Goal: Task Accomplishment & Management: Manage account settings

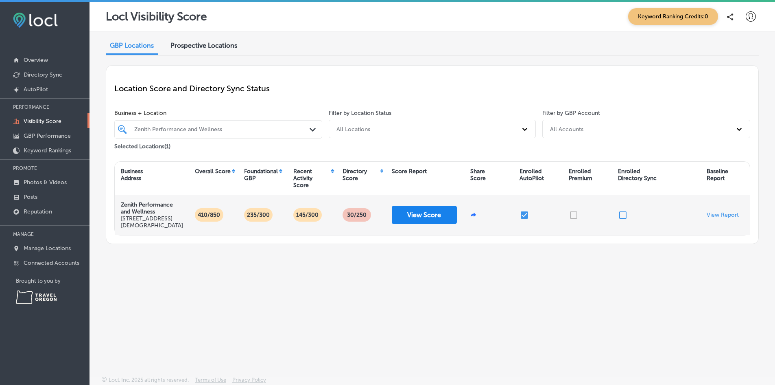
click at [422, 212] on button "View Score" at bounding box center [424, 215] width 65 height 18
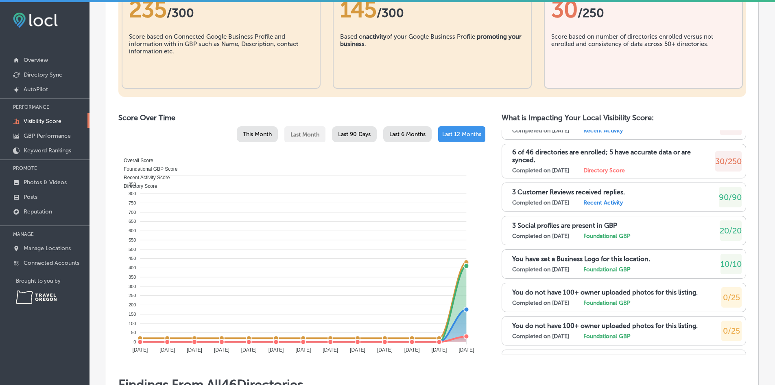
scroll to position [226, 0]
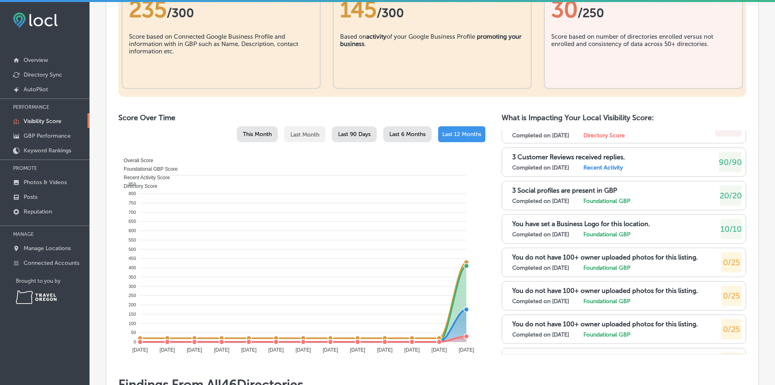
click at [250, 140] on div "This Month" at bounding box center [257, 134] width 41 height 16
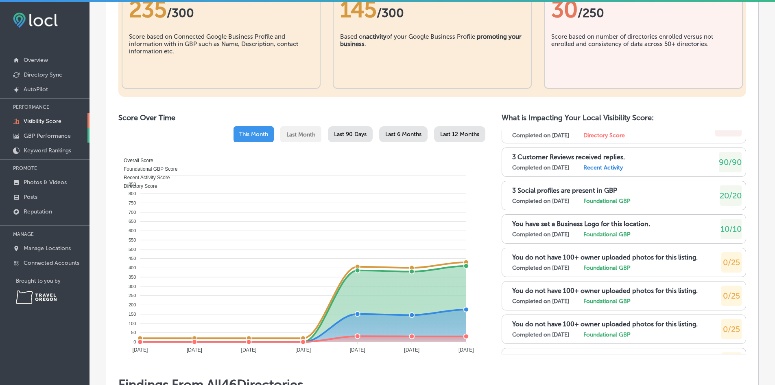
click at [57, 131] on link "GBP Performance" at bounding box center [45, 135] width 90 height 15
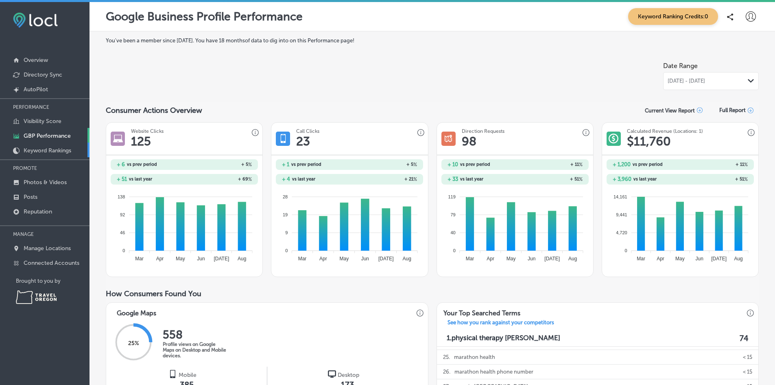
click at [40, 149] on p "Keyword Rankings" at bounding box center [48, 150] width 48 height 7
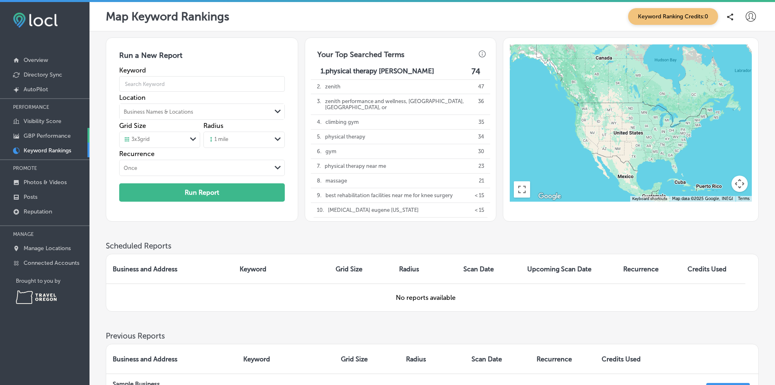
click at [32, 132] on p "GBP Performance" at bounding box center [47, 135] width 47 height 7
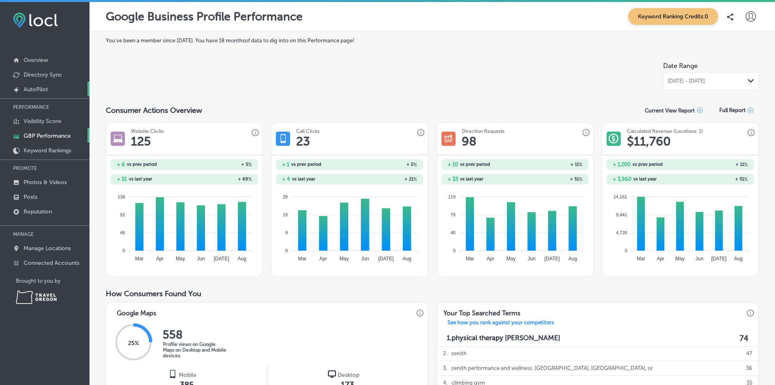
click at [31, 90] on p "AutoPilot" at bounding box center [36, 89] width 24 height 7
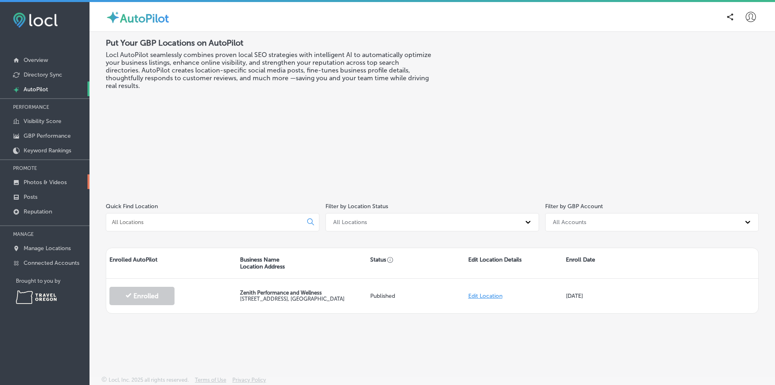
click at [29, 183] on p "Photos & Videos" at bounding box center [45, 182] width 43 height 7
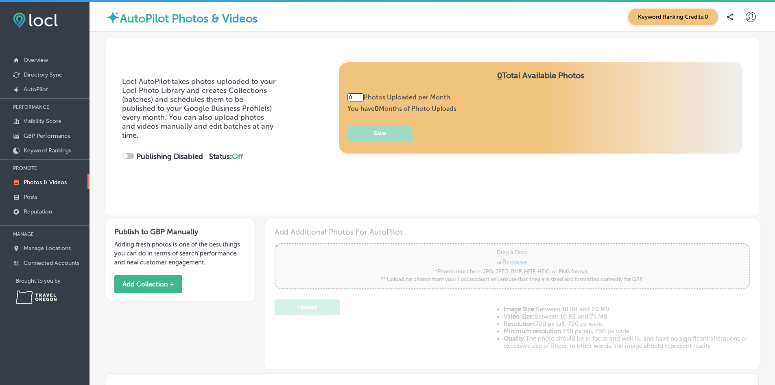
type input "5"
checkbox input "true"
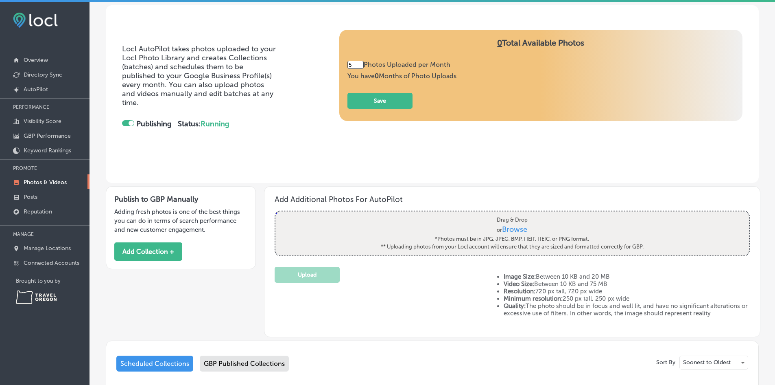
scroll to position [93, 0]
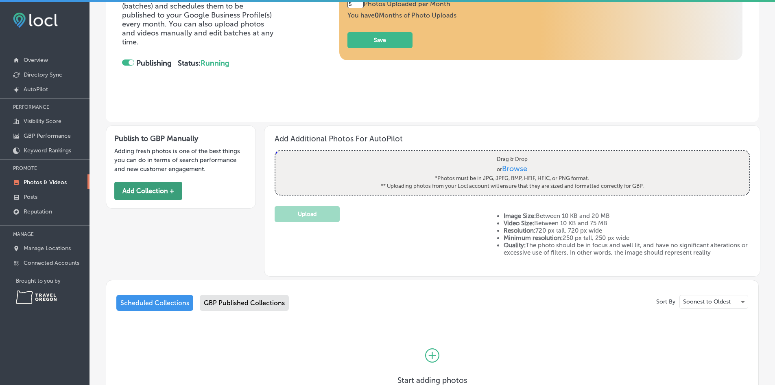
click at [161, 197] on button "Add Collection +" at bounding box center [148, 191] width 68 height 18
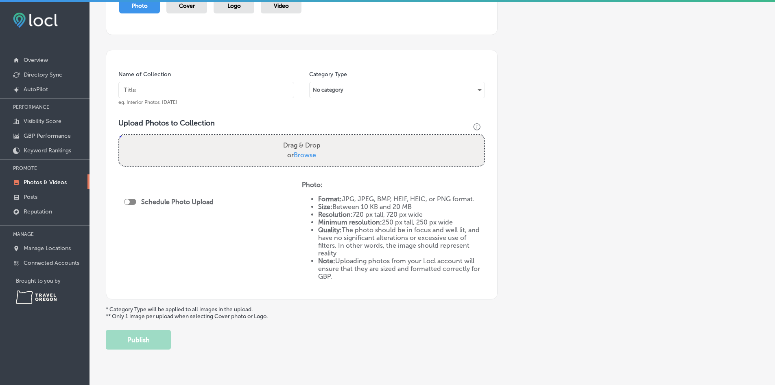
scroll to position [103, 0]
click at [330, 92] on div "No category" at bounding box center [397, 90] width 175 height 13
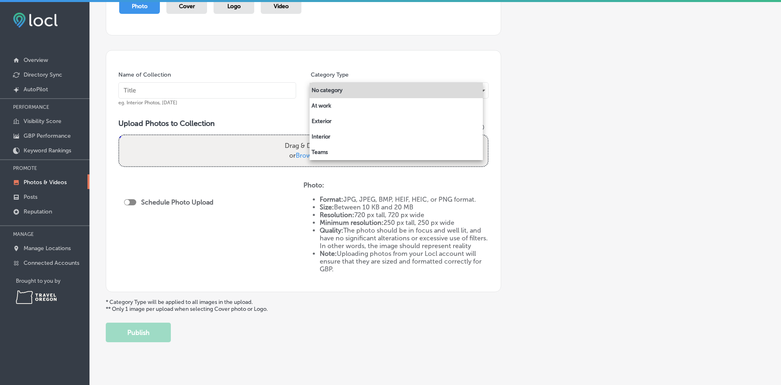
click at [461, 63] on div at bounding box center [390, 192] width 781 height 385
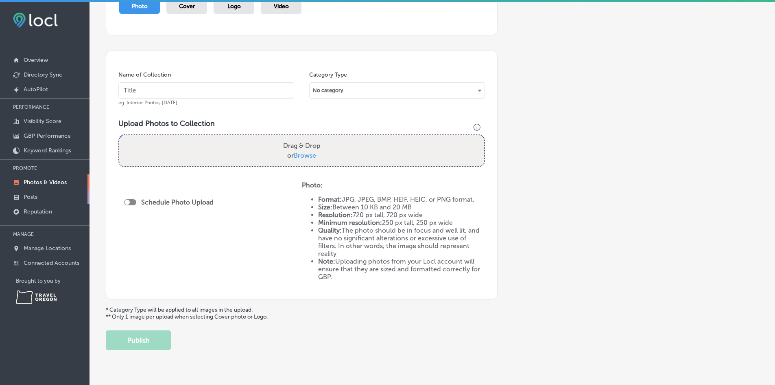
click at [31, 195] on p "Posts" at bounding box center [31, 196] width 14 height 7
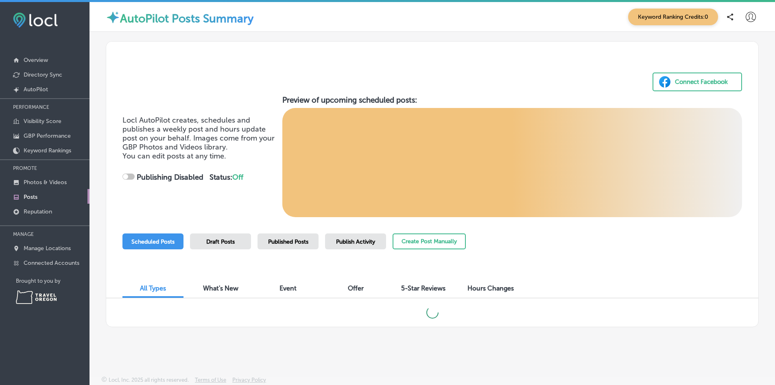
checkbox input "true"
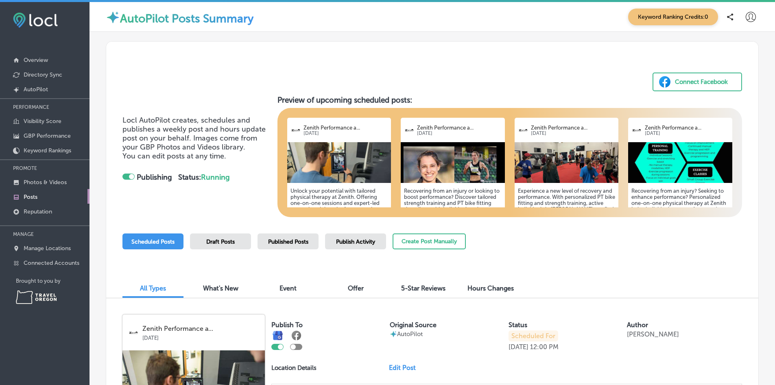
click at [354, 286] on span "Offer" at bounding box center [356, 288] width 16 height 8
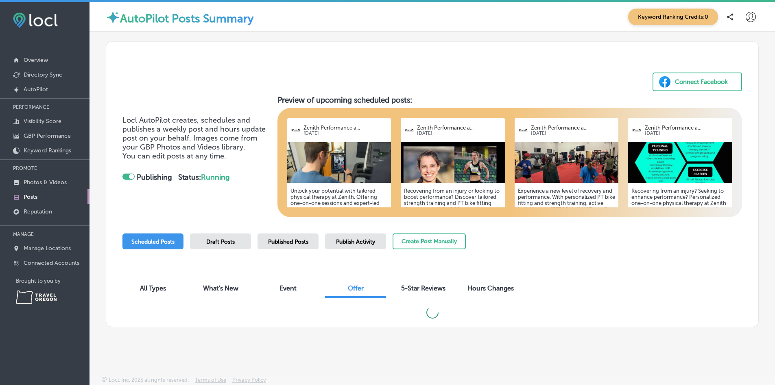
scroll to position [2, 0]
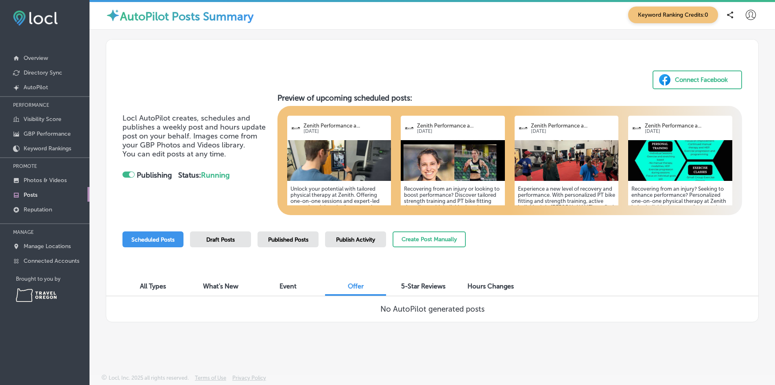
click at [415, 279] on div "5-Star Reviews" at bounding box center [423, 286] width 61 height 17
click at [493, 278] on div "Hours Changes" at bounding box center [490, 286] width 61 height 17
click at [291, 279] on div "Event" at bounding box center [288, 286] width 61 height 17
click at [221, 281] on div "What's New" at bounding box center [220, 286] width 61 height 17
click at [158, 288] on span "All Types" at bounding box center [153, 286] width 26 height 8
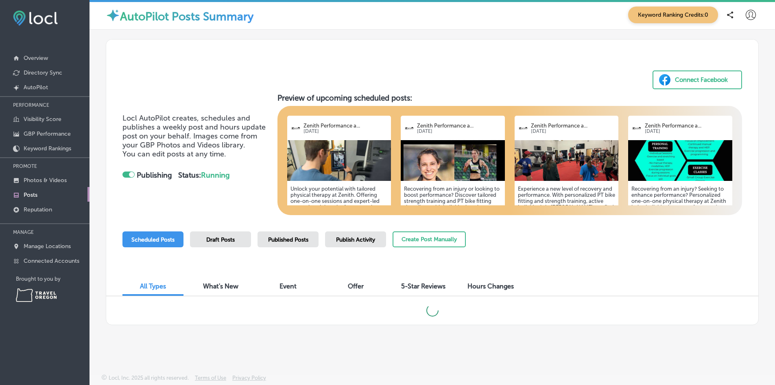
click at [352, 235] on div "Publish Activity" at bounding box center [355, 239] width 61 height 16
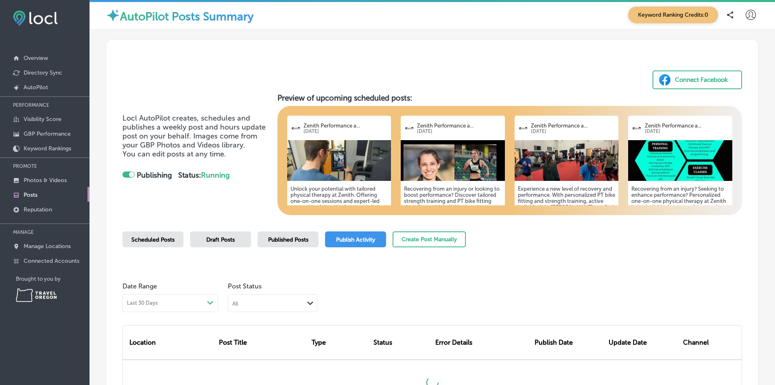
scroll to position [94, 0]
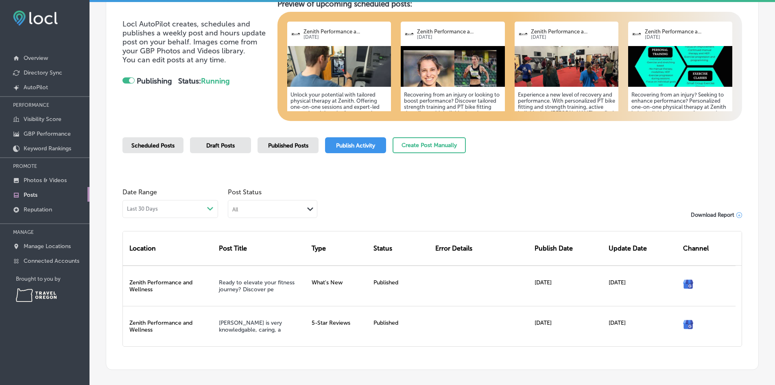
click at [668, 81] on img at bounding box center [680, 66] width 104 height 41
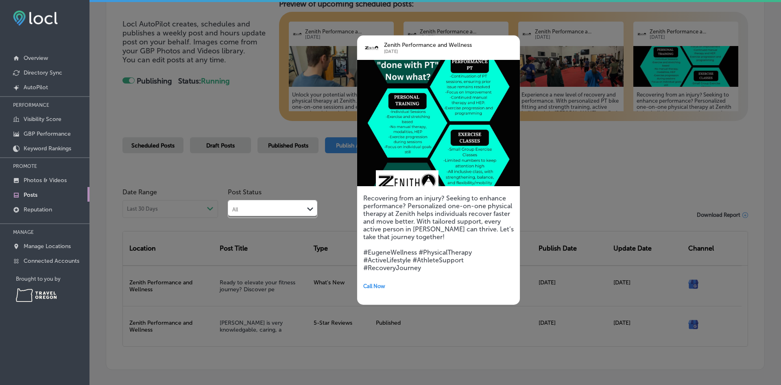
click at [333, 172] on div at bounding box center [390, 192] width 781 height 385
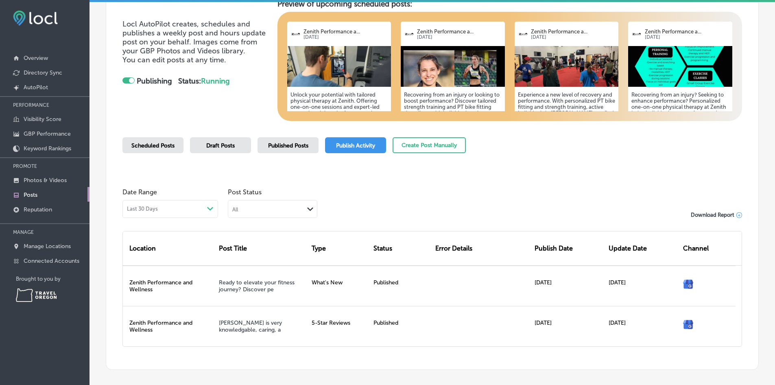
click at [143, 151] on div "Scheduled Posts" at bounding box center [152, 145] width 61 height 16
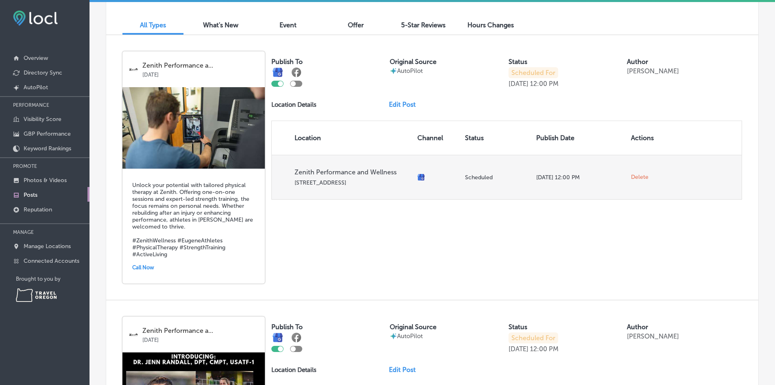
scroll to position [261, 0]
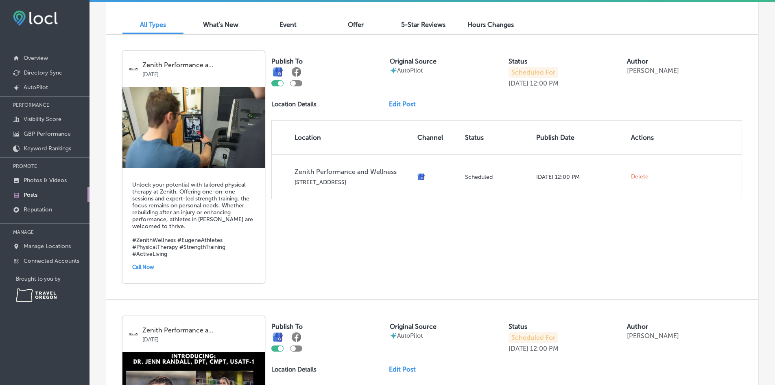
click at [404, 101] on link "Edit Post" at bounding box center [405, 104] width 33 height 8
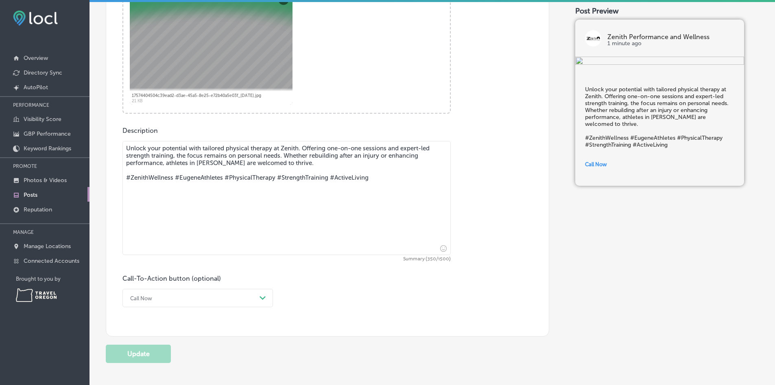
scroll to position [346, 0]
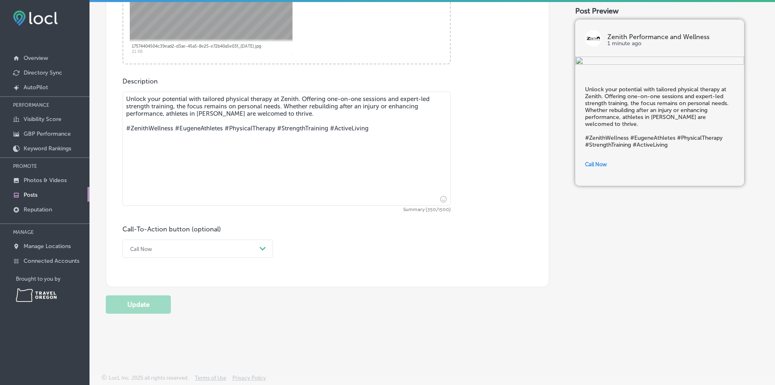
click at [254, 250] on div "Call Now" at bounding box center [191, 248] width 130 height 13
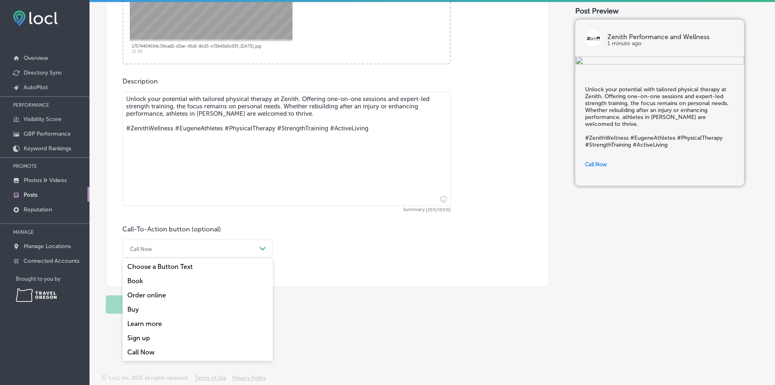
click at [141, 277] on div "Book" at bounding box center [197, 280] width 151 height 14
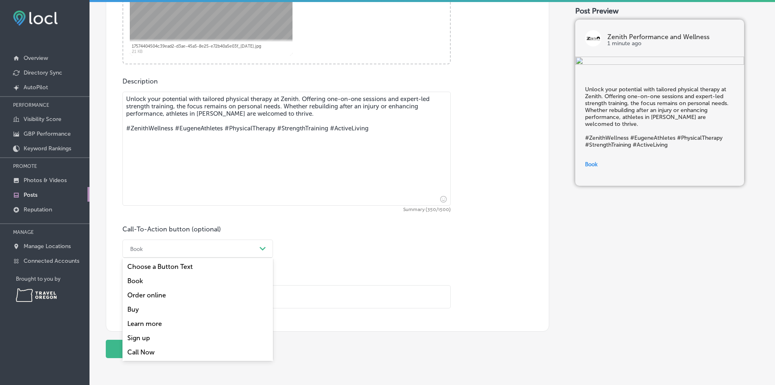
click at [208, 254] on div "Book" at bounding box center [191, 248] width 130 height 13
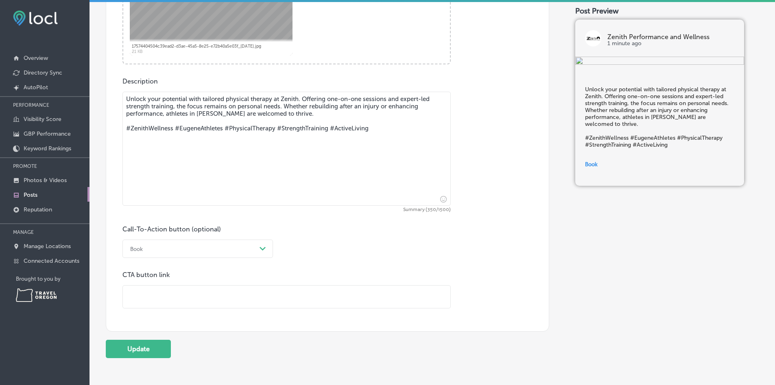
click at [208, 254] on div "Book" at bounding box center [191, 248] width 130 height 13
click at [200, 244] on div "Book" at bounding box center [191, 248] width 130 height 13
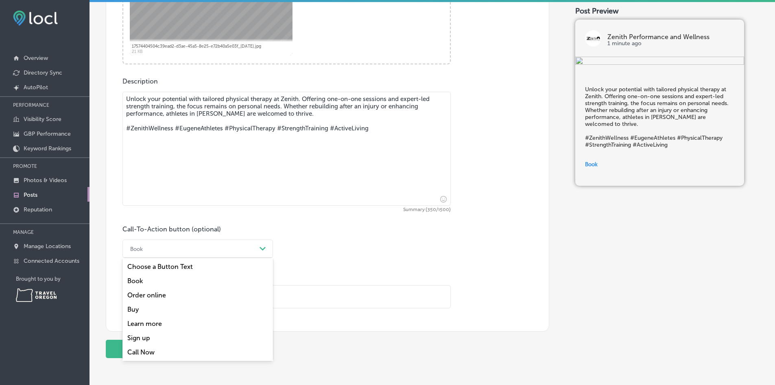
click at [153, 324] on div "Learn more" at bounding box center [197, 323] width 151 height 14
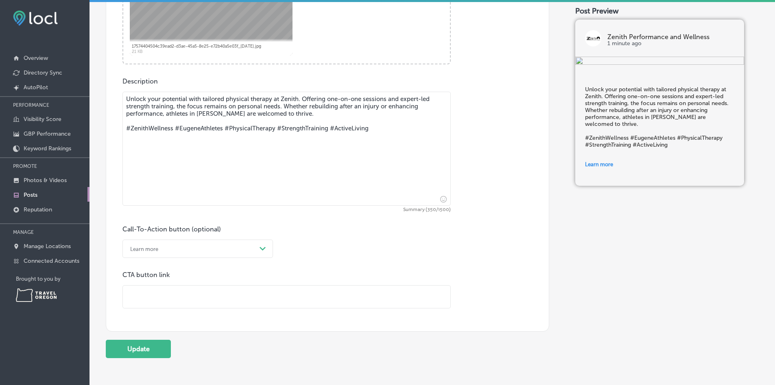
click at [161, 293] on input "text" at bounding box center [287, 296] width 328 height 22
type input "[URL][DOMAIN_NAME]"
click at [143, 348] on button "Update" at bounding box center [138, 348] width 65 height 18
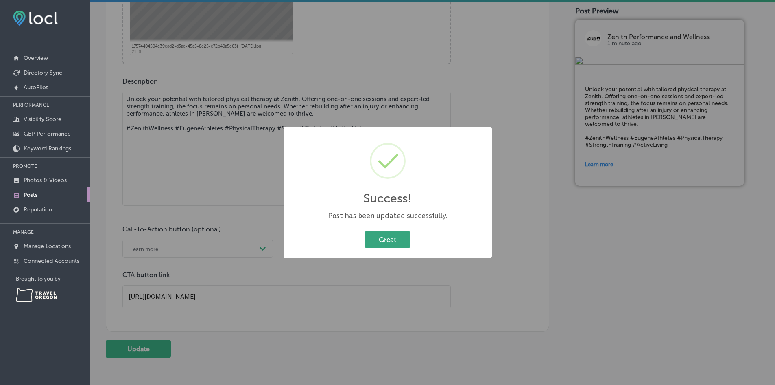
click at [394, 236] on button "Great" at bounding box center [387, 239] width 45 height 17
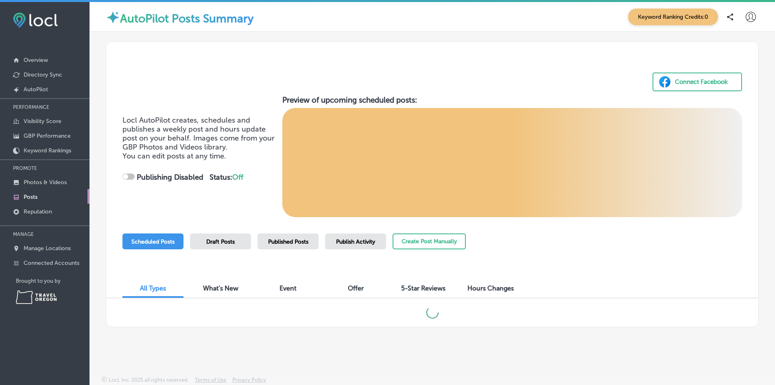
checkbox input "true"
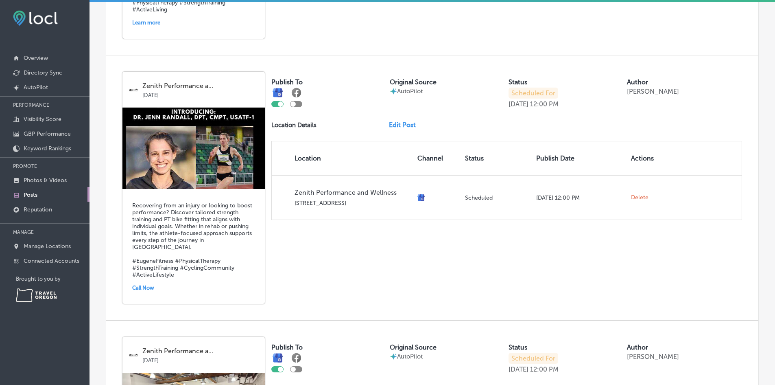
scroll to position [450, 0]
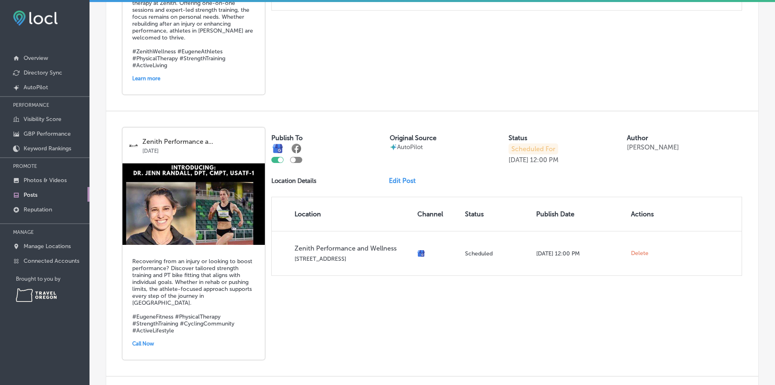
click at [407, 179] on link "Edit Post" at bounding box center [405, 181] width 33 height 8
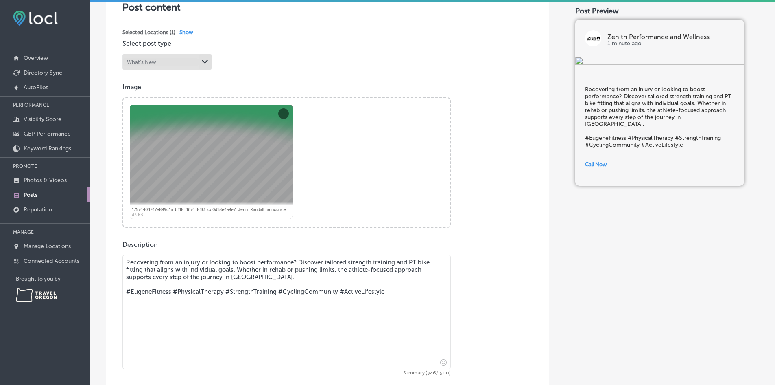
scroll to position [211, 0]
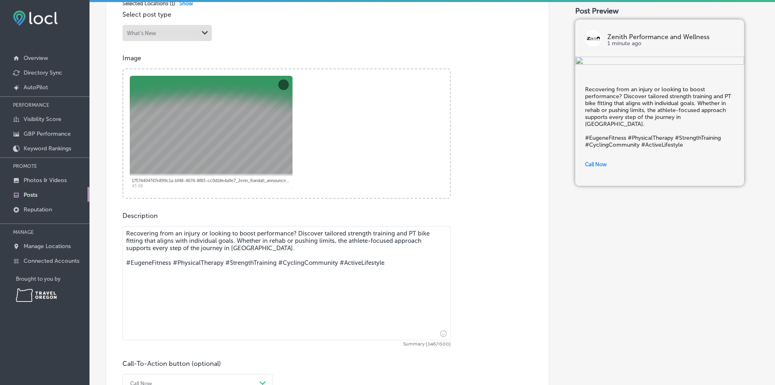
drag, startPoint x: 409, startPoint y: 231, endPoint x: 142, endPoint y: 243, distance: 266.8
click at [142, 243] on textarea "Recovering from an injury or looking to boost performance? Discover tailored st…" at bounding box center [286, 283] width 328 height 114
type textarea "Recovering from an injury or looking to boost performance? Discover tailored st…"
click at [257, 251] on textarea "Recovering from an injury or looking to boost performance? Discover tailored st…" at bounding box center [286, 283] width 328 height 114
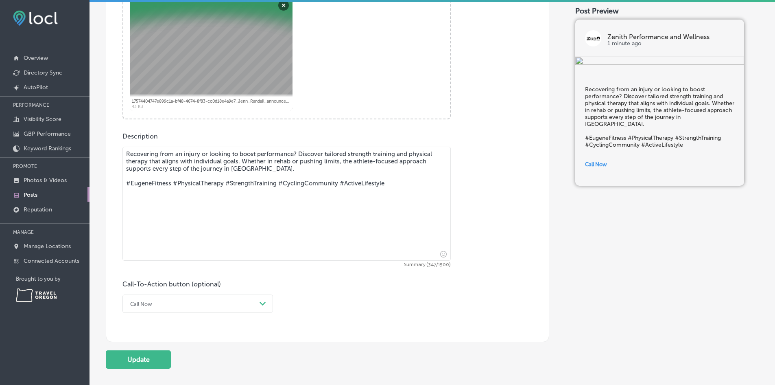
scroll to position [291, 0]
click at [224, 302] on div "Call Now Path Created with Sketch." at bounding box center [197, 302] width 151 height 18
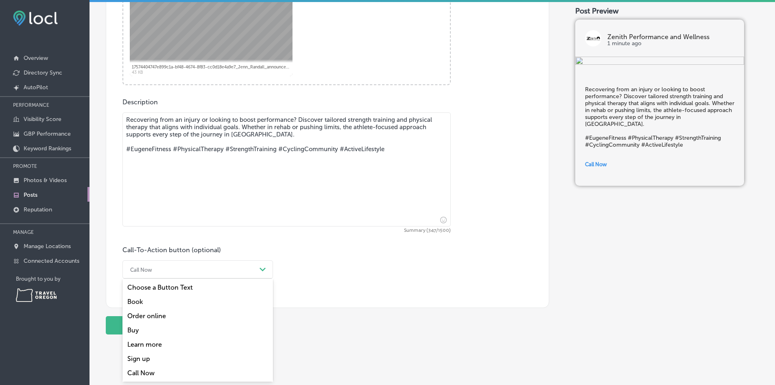
click at [152, 345] on div "Learn more" at bounding box center [197, 344] width 151 height 14
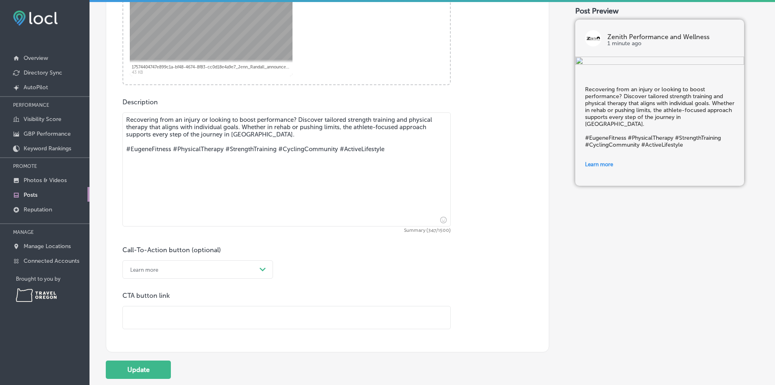
click at [181, 316] on input "text" at bounding box center [287, 317] width 328 height 22
type input "[URL][DOMAIN_NAME]"
click at [152, 369] on button "Update" at bounding box center [138, 369] width 65 height 18
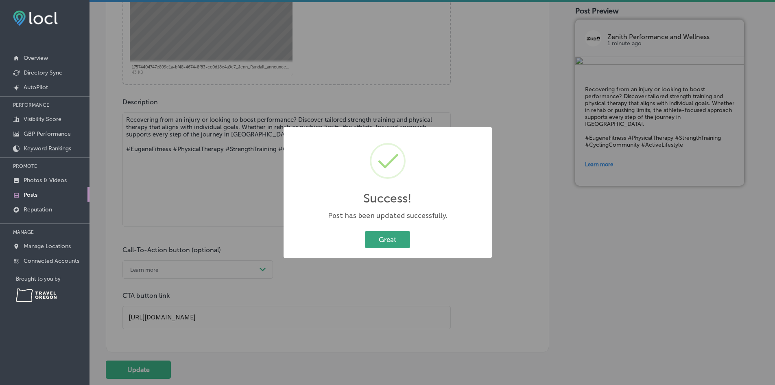
click at [388, 243] on button "Great" at bounding box center [387, 239] width 45 height 17
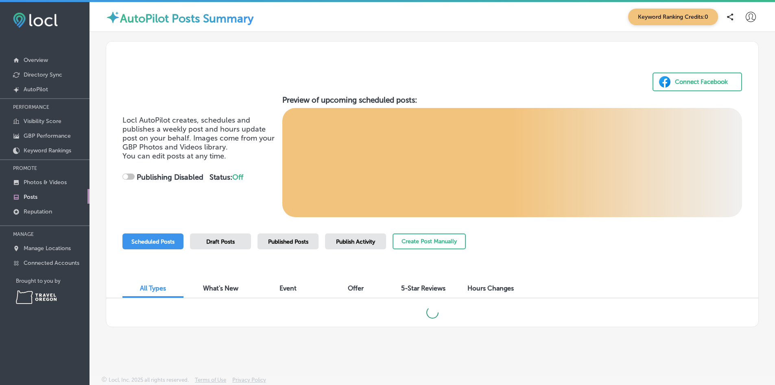
checkbox input "true"
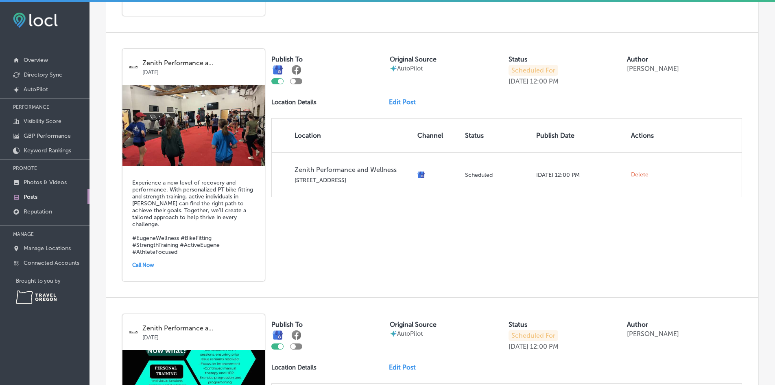
scroll to position [796, 0]
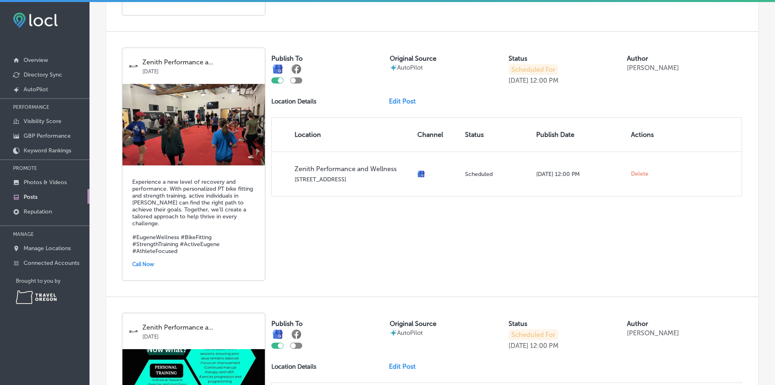
click at [399, 97] on link "Edit Post" at bounding box center [405, 101] width 33 height 8
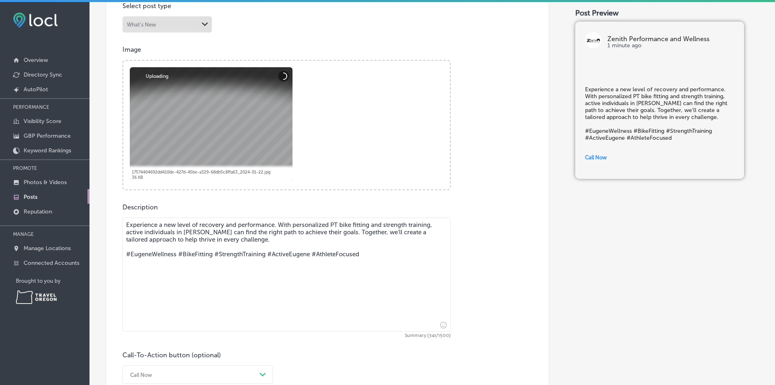
scroll to position [222, 0]
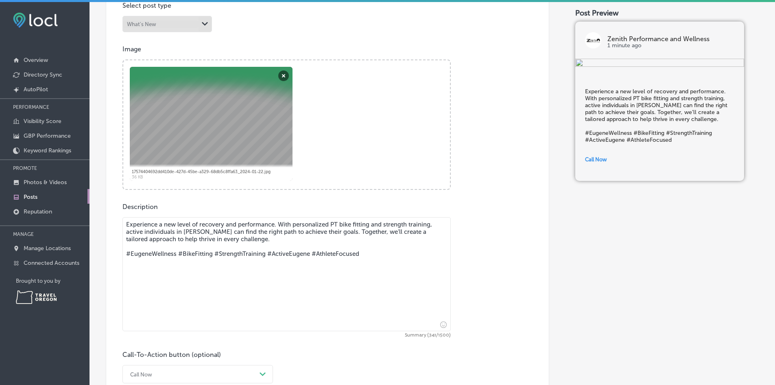
click at [232, 230] on textarea "Experience a new level of recovery and performance. With personalized PT bike f…" at bounding box center [286, 274] width 328 height 114
click at [253, 235] on textarea "Experience a new level of recovery and performance. With personalized PT bike f…" at bounding box center [286, 274] width 328 height 114
drag, startPoint x: 252, startPoint y: 237, endPoint x: 102, endPoint y: 217, distance: 150.6
click at [102, 217] on div "Back Published To * When publishing to Facebook, only the post image and descri…" at bounding box center [433, 135] width 686 height 652
paste textarea "At Zenith Performance & Wellness, our strength and mobility training is designe…"
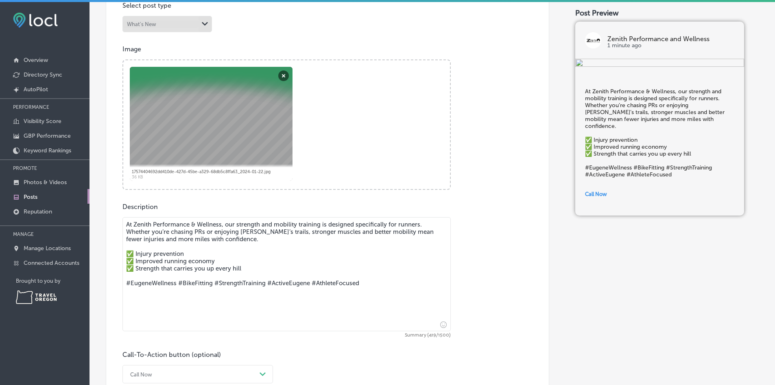
click at [126, 223] on textarea "At Zenith Performance & Wellness, our strength and mobility training is designe…" at bounding box center [286, 274] width 328 height 114
paste textarea "🏃‍♀️ Runners: Build Strength, Prevent Injury, Run Stronger"
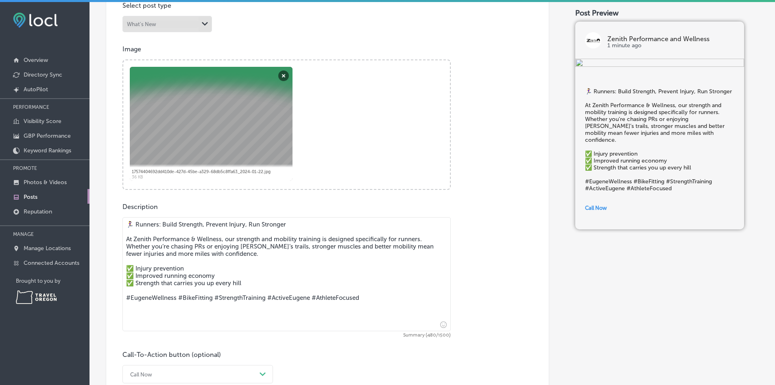
drag, startPoint x: 295, startPoint y: 224, endPoint x: 121, endPoint y: 215, distance: 174.4
click at [121, 215] on div "Post content Select location(s) This field is uneditable once its been posted t…" at bounding box center [328, 176] width 444 height 472
click at [144, 233] on textarea "🏃‍♀️ Runners: Build Strength, Prevent Injury, Run Stronger At Zenith Performanc…" at bounding box center [286, 274] width 328 height 114
click at [148, 233] on textarea "🏃‍♀️ Runners: Build Strength, Prevent Injury, Run Stronger At Zenith Performanc…" at bounding box center [286, 274] width 328 height 114
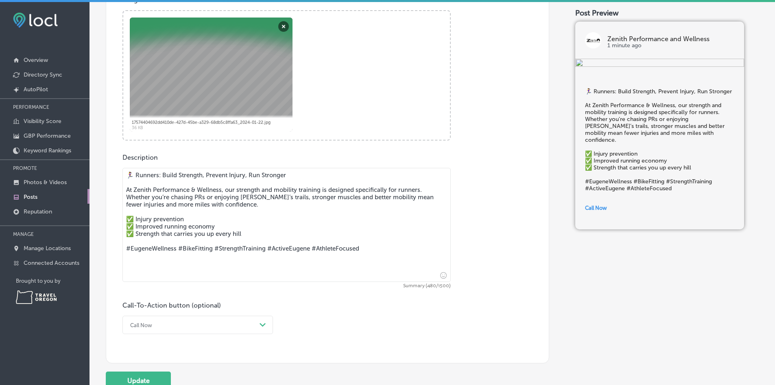
scroll to position [272, 0]
click at [167, 272] on textarea "🏃‍♀️ Runners: Build Strength, Prevent Injury, Run Stronger At Zenith Performanc…" at bounding box center [286, 224] width 328 height 114
click at [283, 234] on textarea "🏃‍♀️ Runners: Build Strength, Prevent Injury, Run Stronger At Zenith Performanc…" at bounding box center [286, 224] width 328 height 114
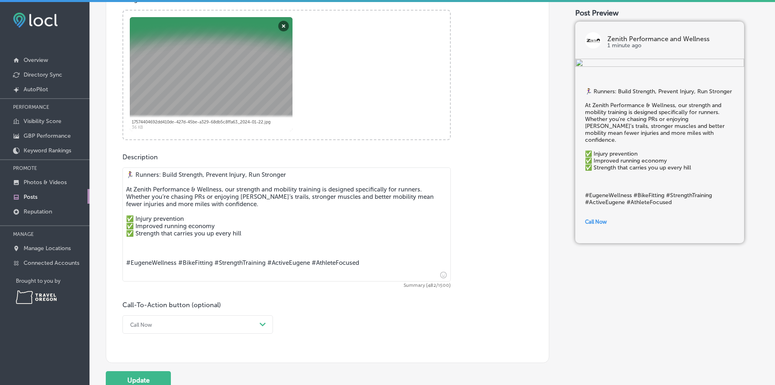
paste textarea "Drop in for a FREE class this week and experience the Zenith difference."
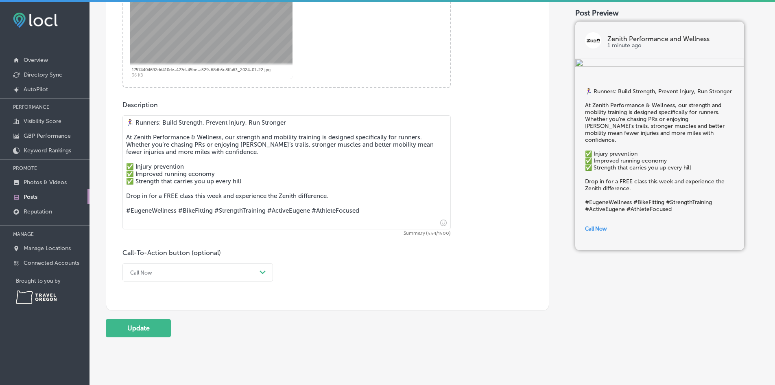
scroll to position [324, 0]
type textarea "🏃‍♀️ Runners: Build Strength, Prevent Injury, Run Stronger At Zenith Performanc…"
click at [219, 276] on div "Call Now" at bounding box center [191, 271] width 130 height 13
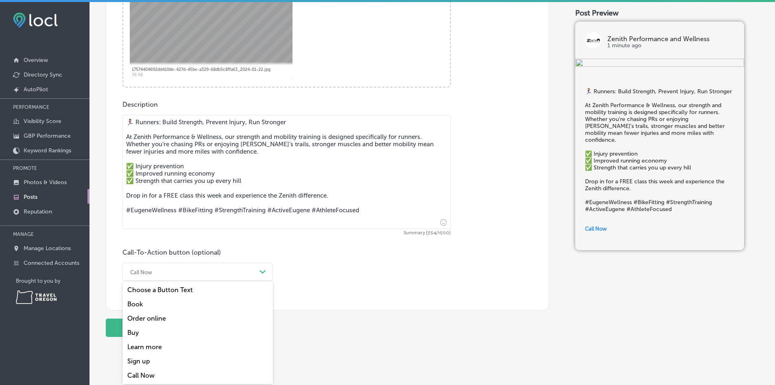
click at [146, 346] on div "Learn more" at bounding box center [197, 346] width 151 height 14
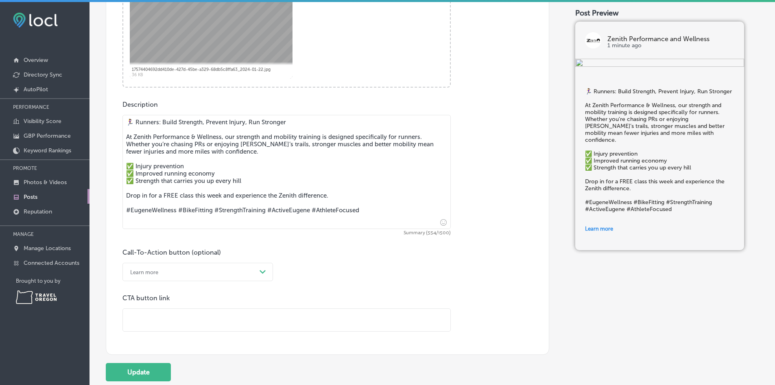
click at [162, 319] on input "text" at bounding box center [287, 319] width 328 height 22
paste input "[URL][DOMAIN_NAME]"
click at [142, 370] on button "Update" at bounding box center [138, 372] width 65 height 18
click at [140, 369] on button "Update" at bounding box center [138, 372] width 65 height 18
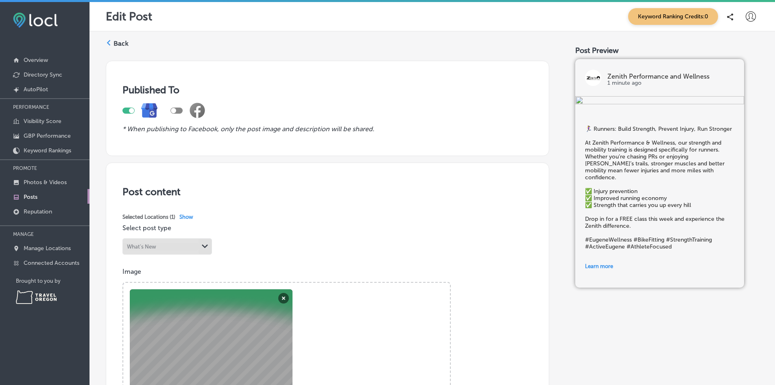
scroll to position [402, 0]
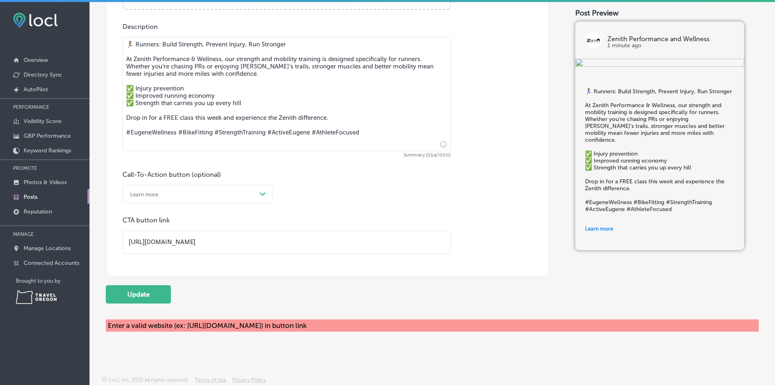
click at [368, 245] on input "[URL][DOMAIN_NAME]" at bounding box center [287, 242] width 328 height 22
click at [253, 197] on div "Learn more" at bounding box center [191, 194] width 130 height 13
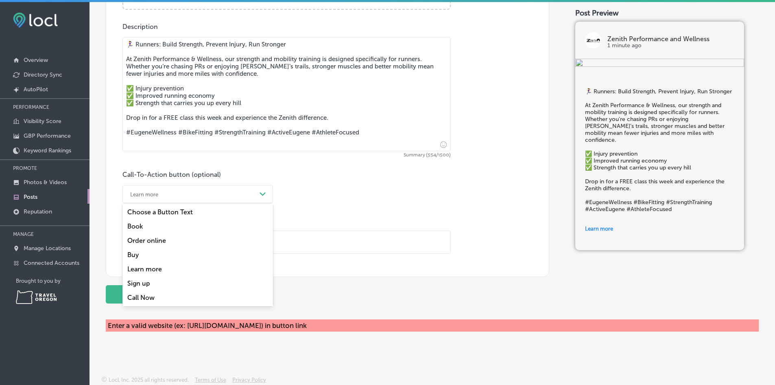
click at [193, 264] on div "Learn more" at bounding box center [197, 269] width 151 height 14
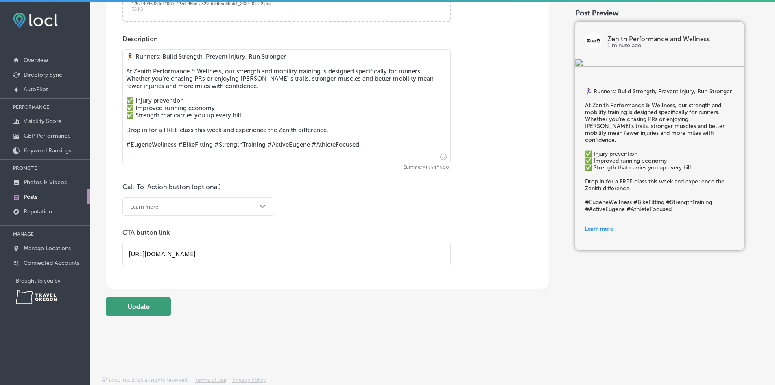
click at [138, 302] on button "Update" at bounding box center [138, 306] width 65 height 18
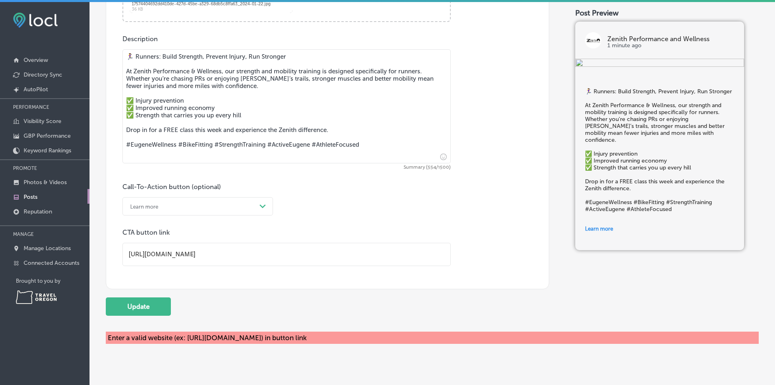
click at [174, 256] on input "[URL][DOMAIN_NAME]" at bounding box center [287, 254] width 328 height 22
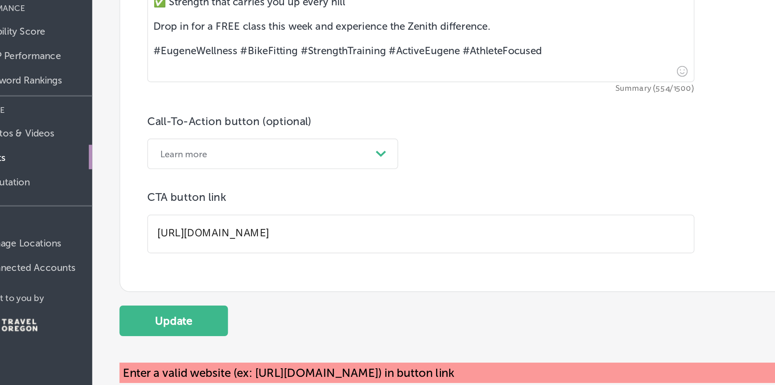
scroll to position [0, 0]
drag, startPoint x: 323, startPoint y: 243, endPoint x: 230, endPoint y: 241, distance: 93.2
click at [230, 241] on input "[URL][DOMAIN_NAME]" at bounding box center [287, 242] width 328 height 22
click at [251, 243] on input "[URL][DOMAIN_NAME]" at bounding box center [287, 242] width 328 height 22
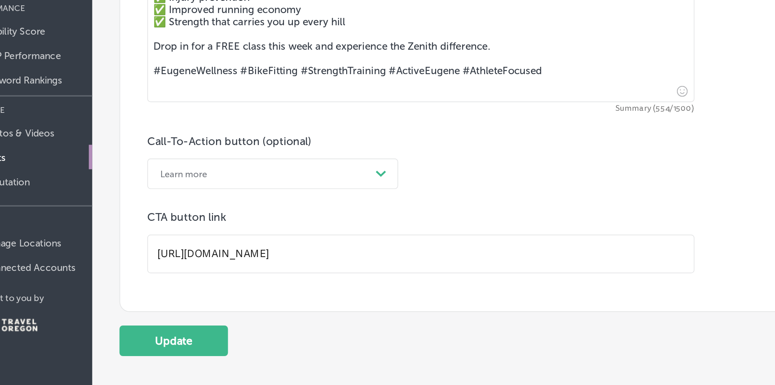
click at [217, 251] on input "[URL][DOMAIN_NAME]" at bounding box center [287, 254] width 328 height 22
paste input "'"
click at [252, 253] on input "[URL][DOMAIN_NAME]" at bounding box center [287, 254] width 328 height 22
paste input "strength-classes"
type input "[URL][DOMAIN_NAME]"
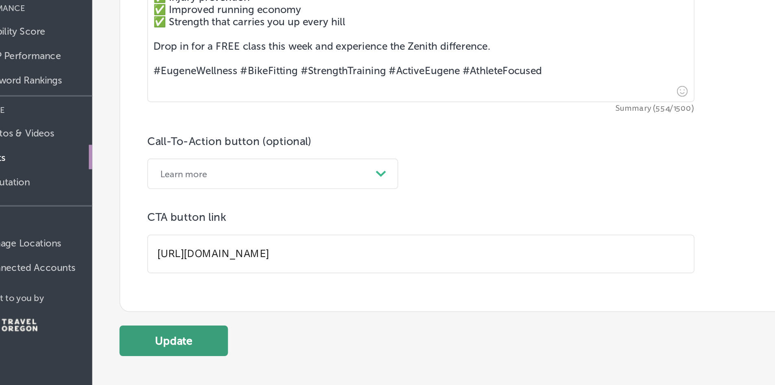
click at [142, 303] on button "Update" at bounding box center [138, 306] width 65 height 18
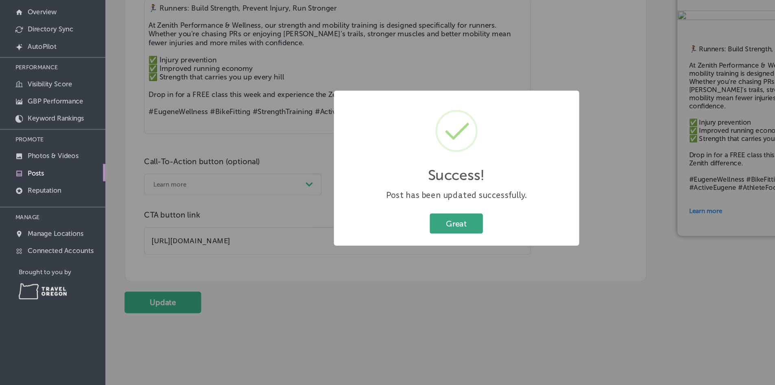
click at [396, 239] on button "Great" at bounding box center [387, 239] width 45 height 17
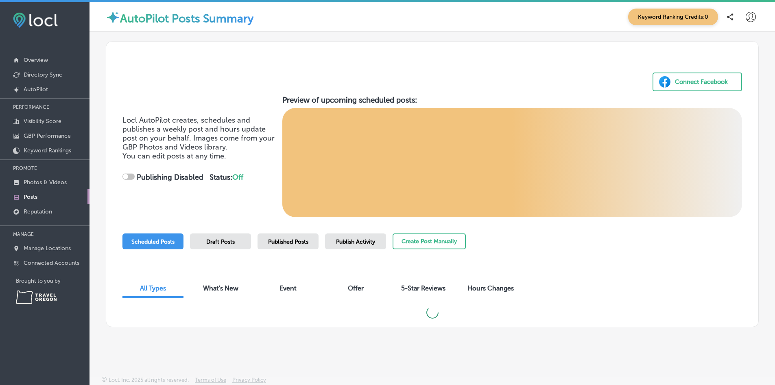
checkbox input "true"
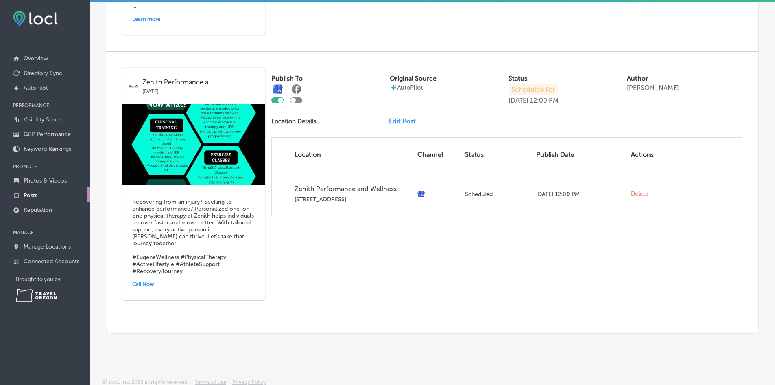
scroll to position [2, 0]
click at [206, 227] on h5 "Recovering from an injury? Seeking to enhance performance? Personalized one-on-…" at bounding box center [193, 236] width 123 height 76
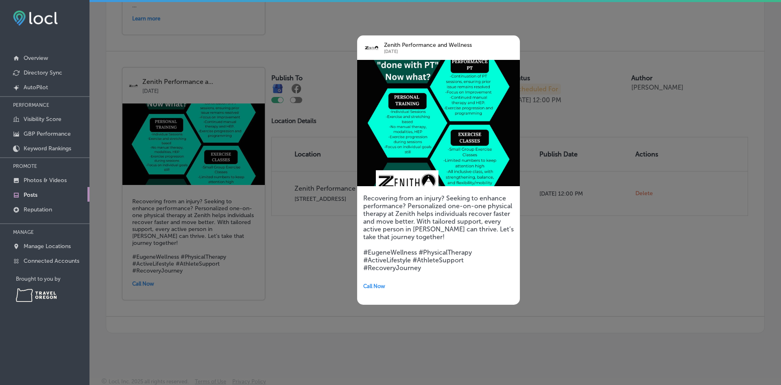
click at [323, 278] on div at bounding box center [390, 192] width 781 height 385
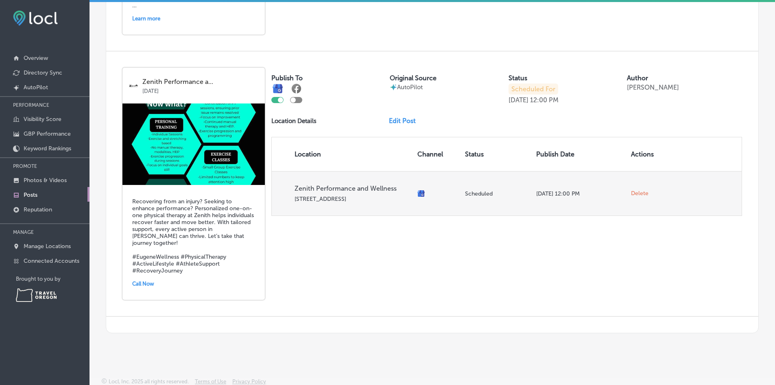
scroll to position [1015, 0]
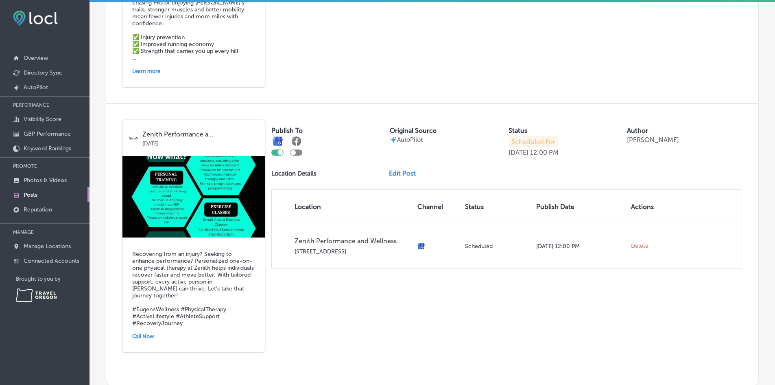
click at [404, 169] on link "Edit Post" at bounding box center [405, 173] width 33 height 8
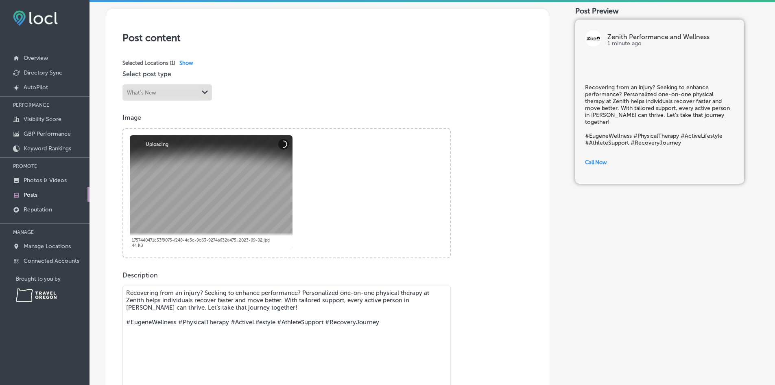
scroll to position [157, 0]
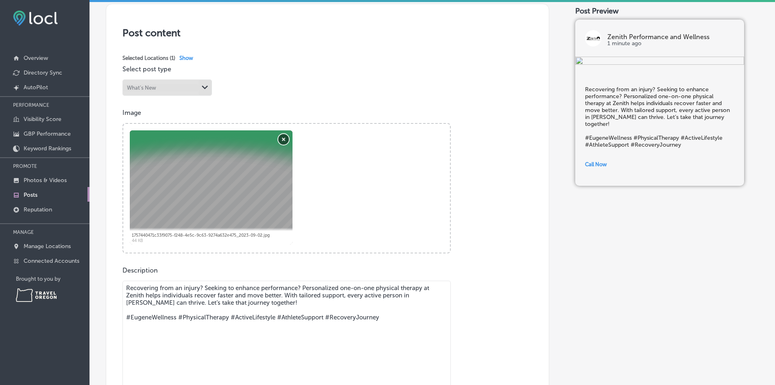
click at [282, 139] on button "Remove" at bounding box center [283, 139] width 11 height 11
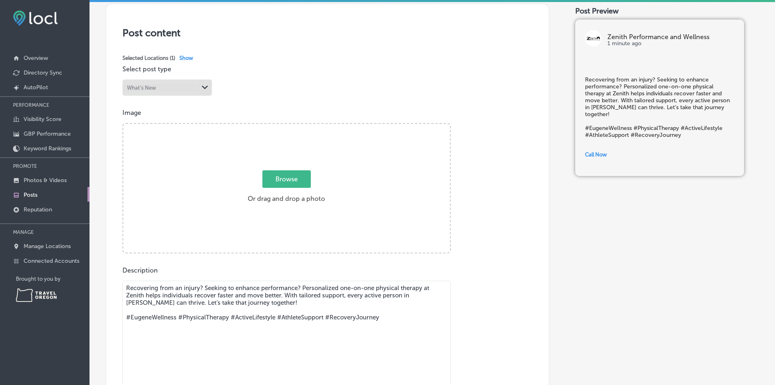
click at [289, 175] on span "Browse" at bounding box center [286, 178] width 48 height 17
click at [289, 126] on input "Browse Or drag and drop a photo" at bounding box center [286, 125] width 327 height 2
type input "C:\fakepath\Find your Perfect strength class fit (1).png"
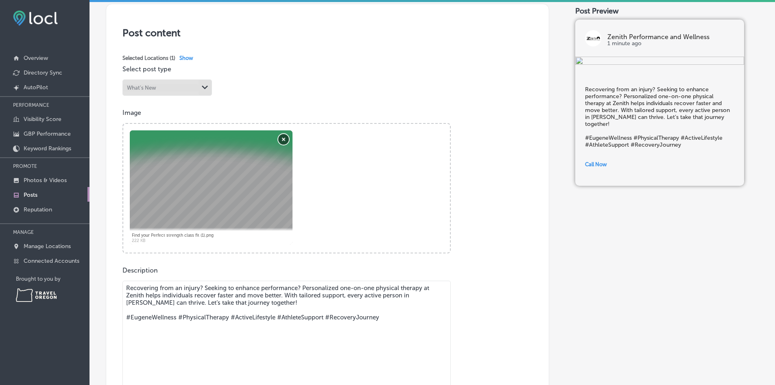
click at [284, 138] on button "Remove" at bounding box center [283, 139] width 11 height 11
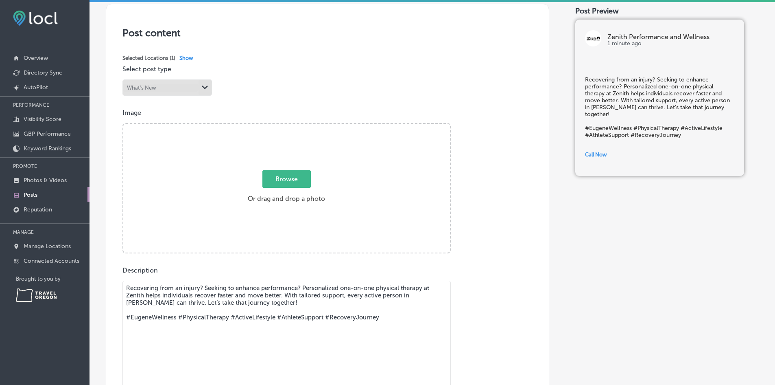
click at [291, 180] on span "Browse" at bounding box center [286, 178] width 48 height 17
click at [291, 126] on input "Browse Or drag and drop a photo" at bounding box center [286, 125] width 327 height 2
type input "C:\fakepath\Zenith-Physical-therapy-[GEOGRAPHIC_DATA]-[US_STATE]-sports-pt.jpg"
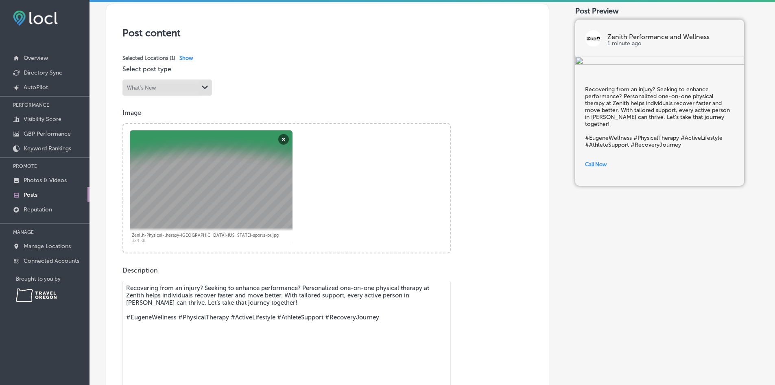
scroll to position [346, 0]
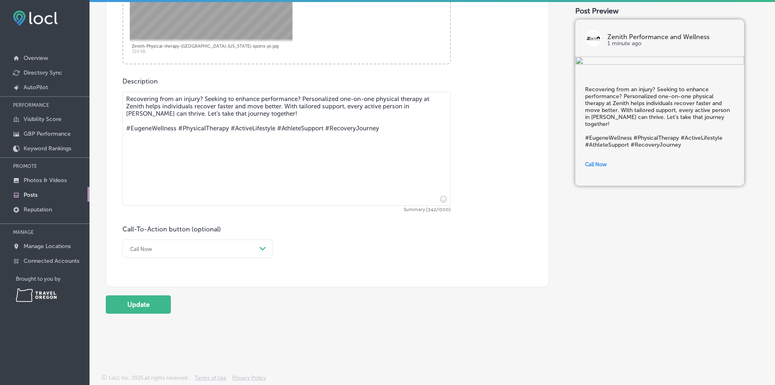
click at [185, 247] on div "Call Now" at bounding box center [191, 248] width 130 height 13
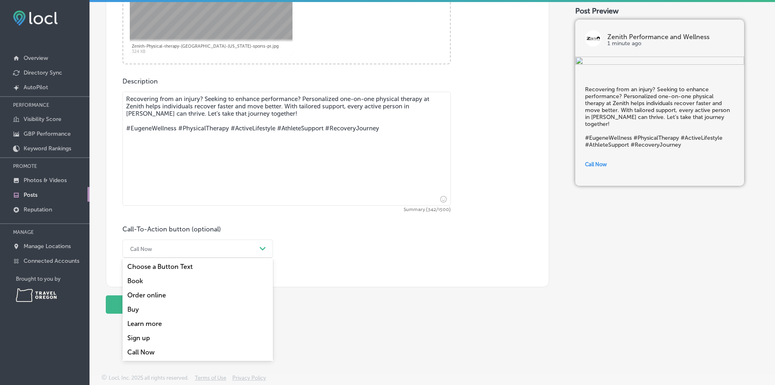
click at [162, 320] on div "Learn more" at bounding box center [197, 323] width 151 height 14
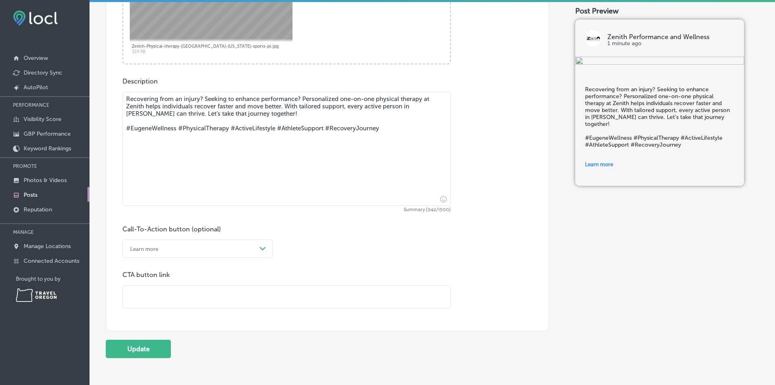
click at [153, 297] on input "text" at bounding box center [287, 296] width 328 height 22
type input "[URL][DOMAIN_NAME]"
click at [134, 346] on button "Update" at bounding box center [138, 348] width 65 height 18
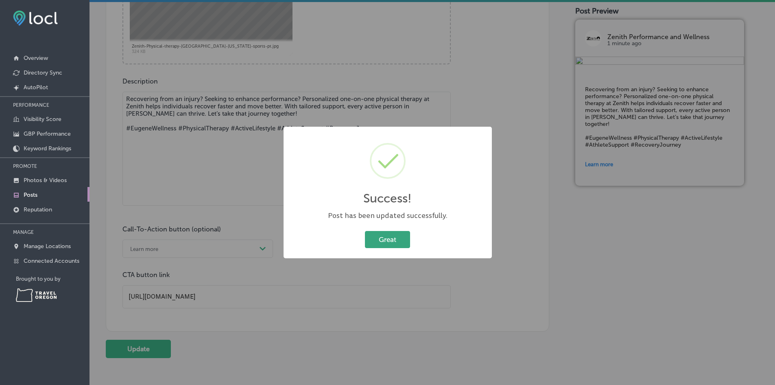
click at [388, 243] on button "Great" at bounding box center [387, 239] width 45 height 17
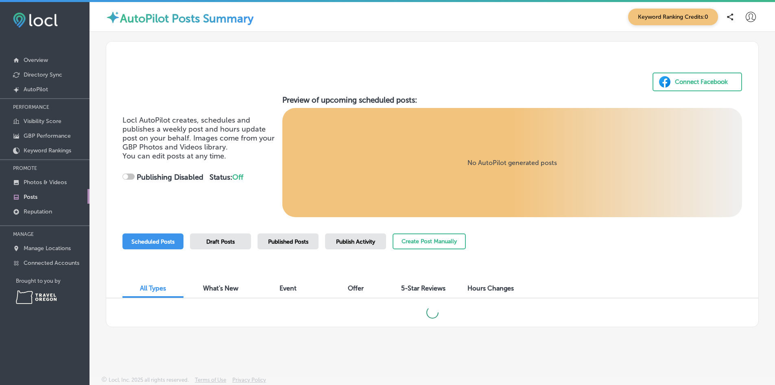
scroll to position [2, 0]
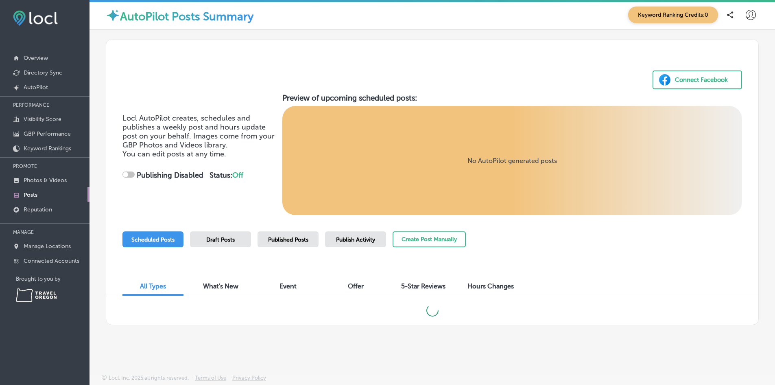
checkbox input "true"
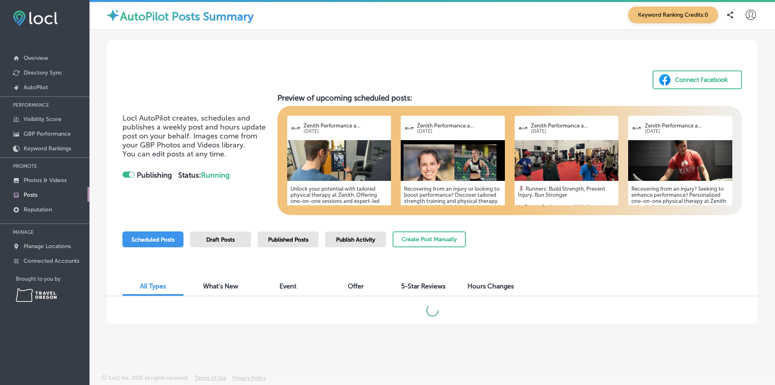
click at [282, 238] on span "Published Posts" at bounding box center [288, 239] width 40 height 7
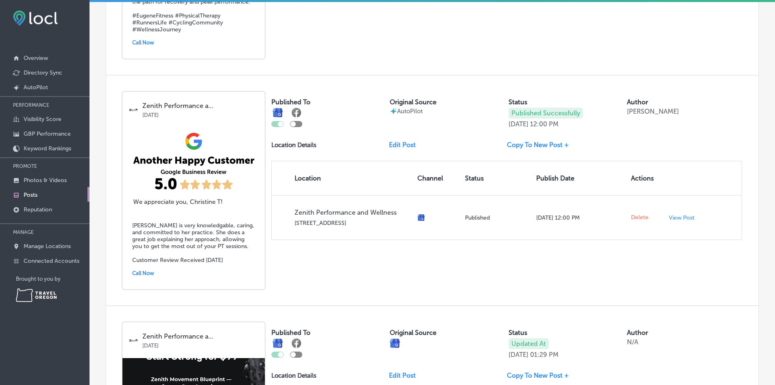
scroll to position [488, 0]
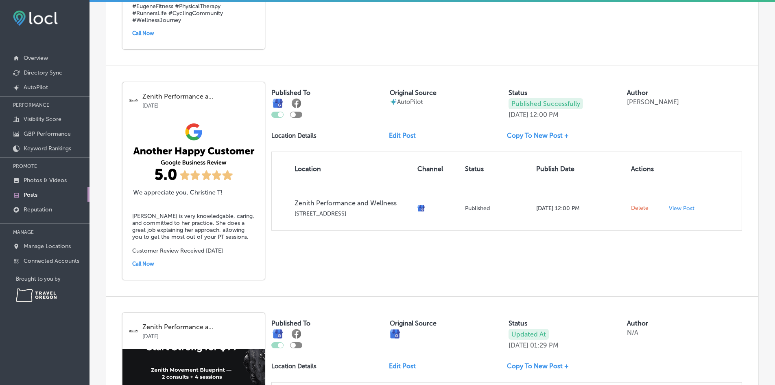
click at [402, 136] on link "Edit Post" at bounding box center [405, 135] width 33 height 8
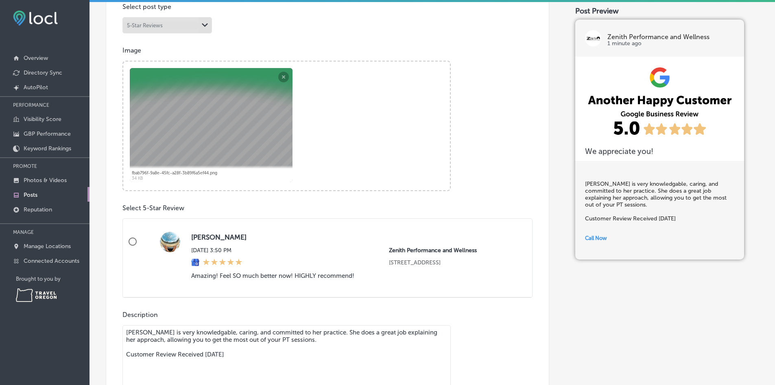
scroll to position [219, 0]
click at [285, 74] on div "Powered by PQINA Browse Or drag and drop a photo fbab796f-9a8e-45fc-a28f-3b89f6…" at bounding box center [286, 126] width 328 height 130
click at [284, 76] on div "Powered by PQINA Browse Or drag and drop a photo fbab796f-9a8e-45fc-a28f-3b89f6…" at bounding box center [286, 126] width 328 height 130
click at [267, 80] on div "Powered by PQINA Browse Or drag and drop a photo fbab796f-9a8e-45fc-a28f-3b89f6…" at bounding box center [286, 126] width 328 height 130
click at [284, 76] on div "Powered by PQINA Browse Or drag and drop a photo fbab796f-9a8e-45fc-a28f-3b89f6…" at bounding box center [286, 126] width 328 height 130
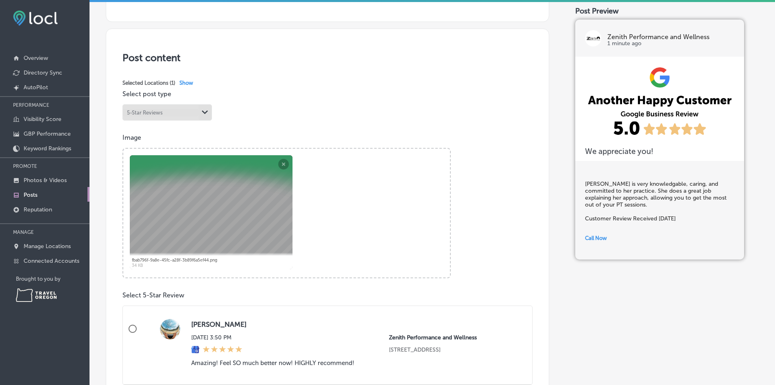
scroll to position [0, 0]
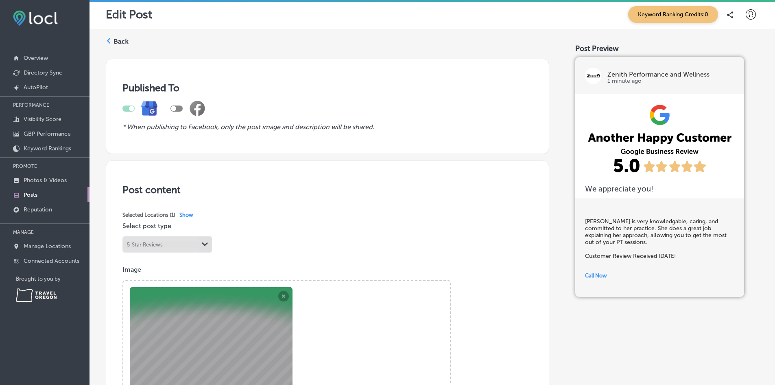
click at [113, 45] on div "Back" at bounding box center [117, 43] width 23 height 17
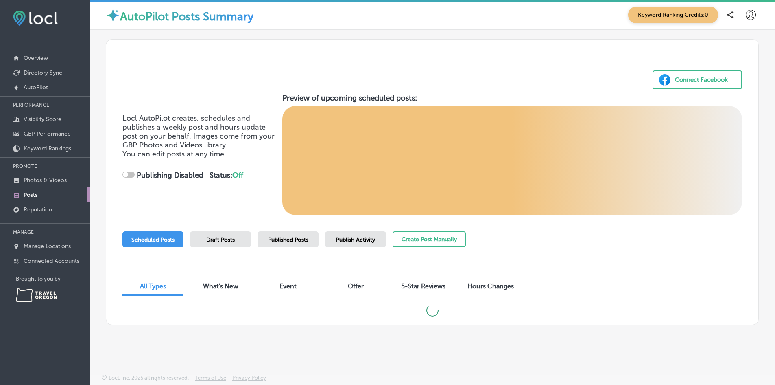
checkbox input "true"
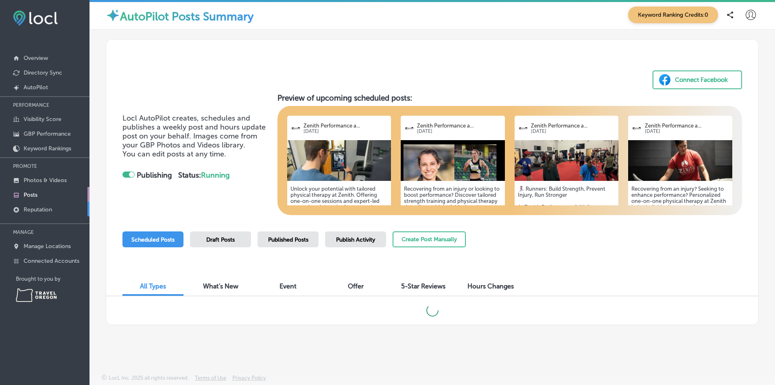
click at [36, 211] on p "Reputation" at bounding box center [38, 209] width 28 height 7
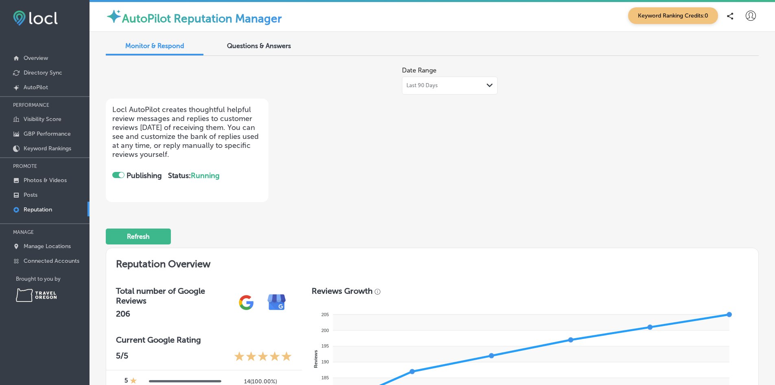
click at [116, 173] on div at bounding box center [118, 175] width 12 height 6
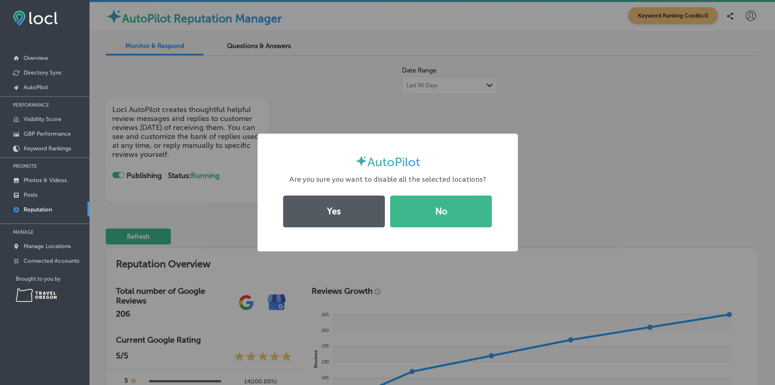
click at [353, 210] on button "Yes" at bounding box center [334, 211] width 102 height 32
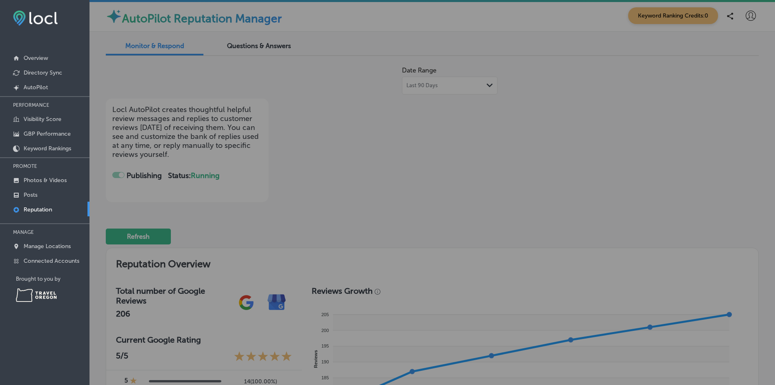
checkbox input "false"
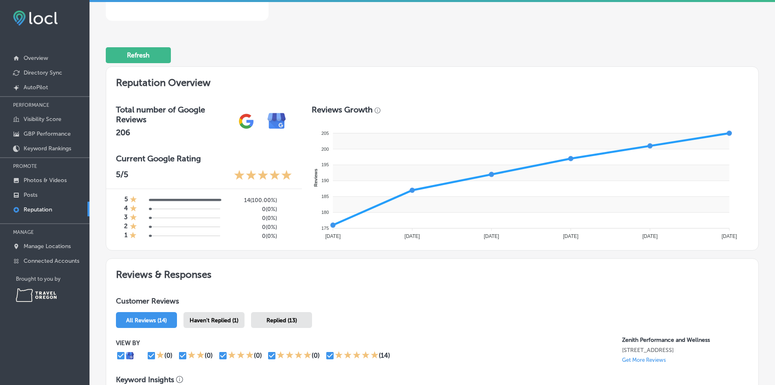
scroll to position [181, 0]
click at [38, 243] on p "Manage Locations" at bounding box center [47, 246] width 47 height 7
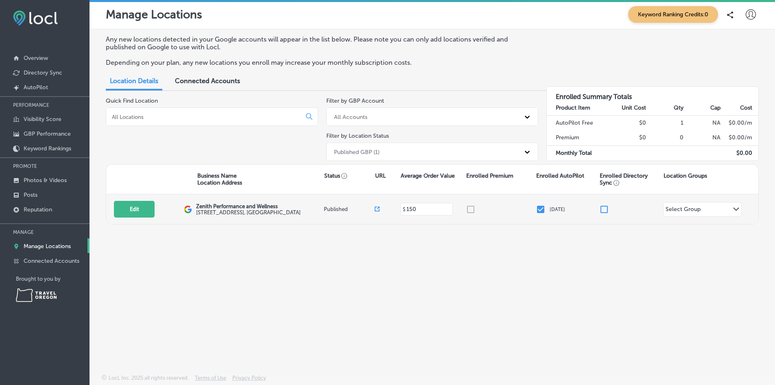
click at [705, 211] on div "Select Group Path Created with Sketch." at bounding box center [703, 209] width 78 height 14
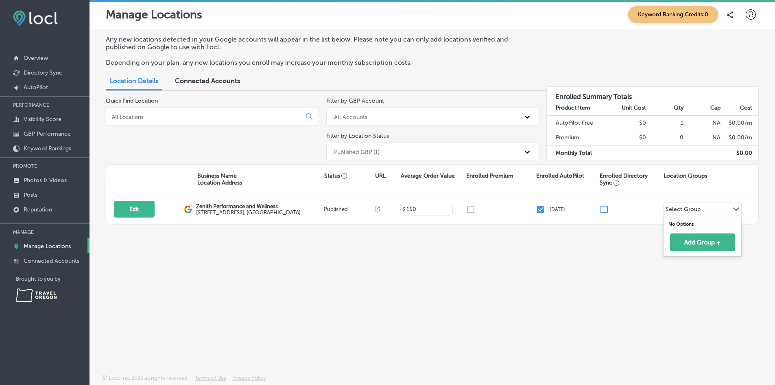
click at [604, 289] on div "Any new locations detected in your Google accounts will appear in the list belo…" at bounding box center [433, 182] width 686 height 306
click at [55, 262] on p "Connected Accounts" at bounding box center [52, 260] width 56 height 7
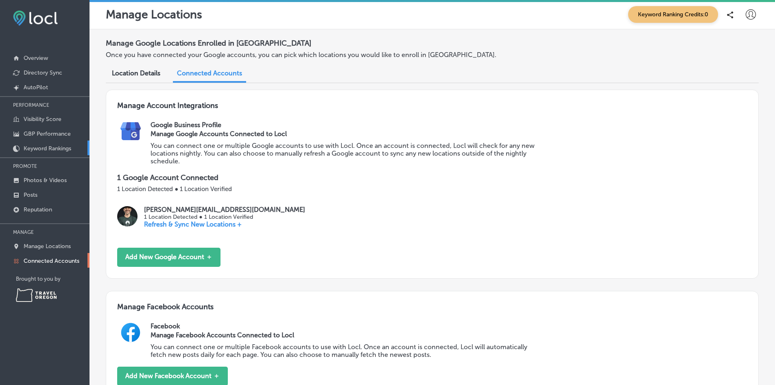
click at [42, 150] on p "Keyword Rankings" at bounding box center [48, 148] width 48 height 7
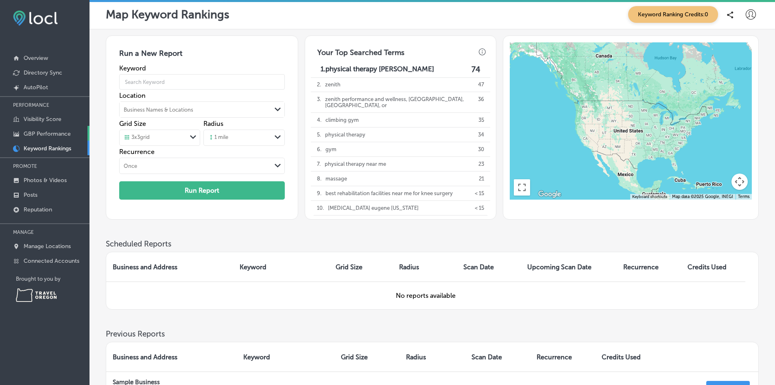
click at [31, 131] on p "GBP Performance" at bounding box center [47, 133] width 47 height 7
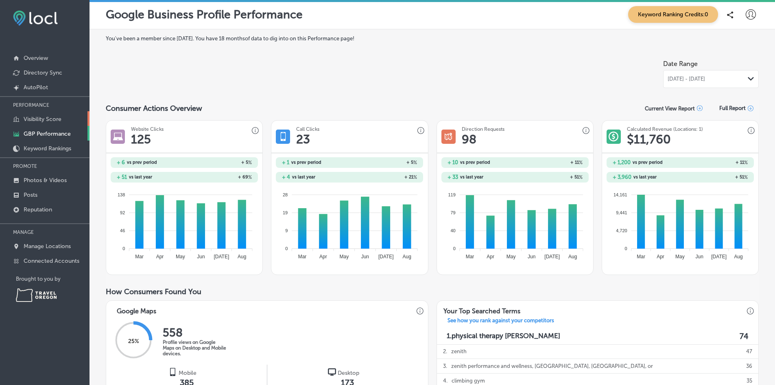
click at [27, 120] on p "Visibility Score" at bounding box center [43, 119] width 38 height 7
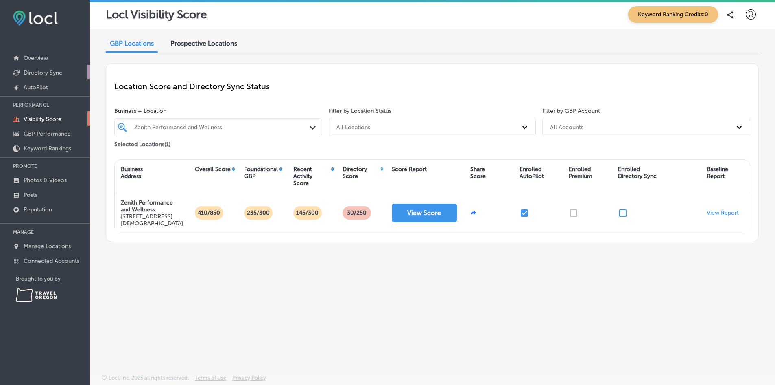
click at [28, 70] on p "Directory Sync" at bounding box center [43, 72] width 39 height 7
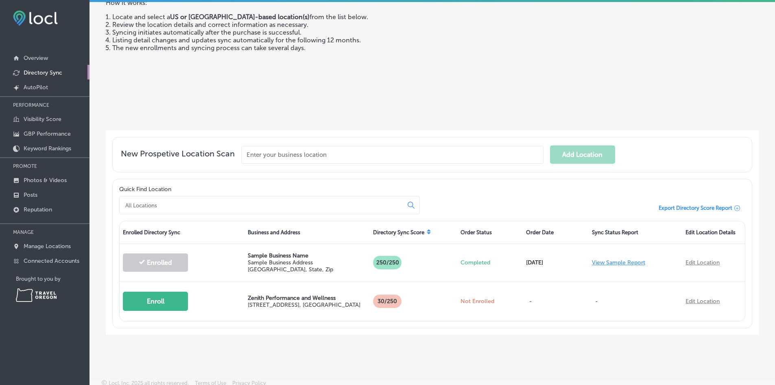
scroll to position [82, 0]
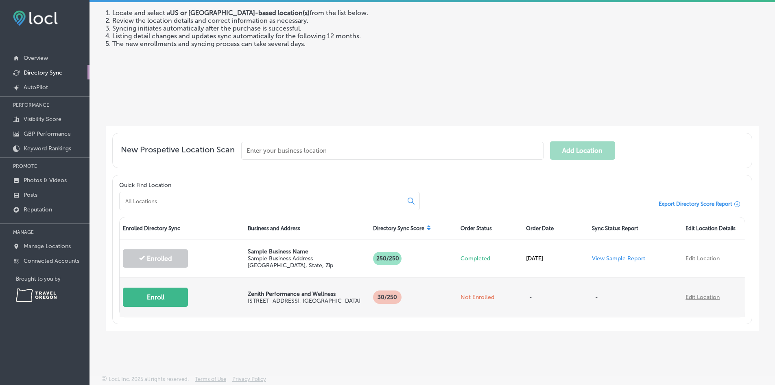
click at [271, 297] on p "[STREET_ADDRESS]" at bounding box center [307, 300] width 118 height 7
click at [162, 293] on button "Enroll" at bounding box center [155, 296] width 65 height 19
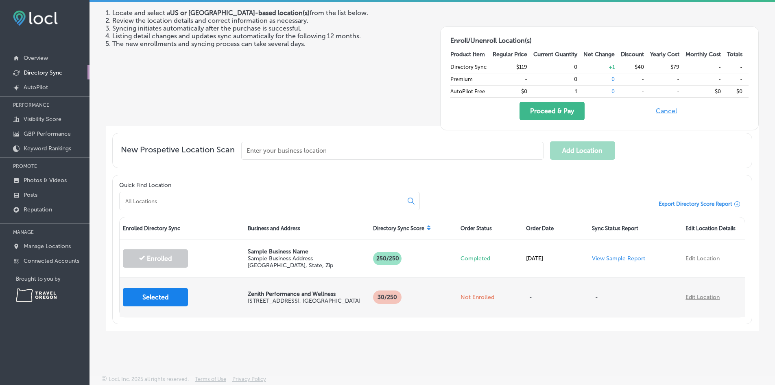
click at [162, 295] on button "Selected" at bounding box center [155, 297] width 65 height 18
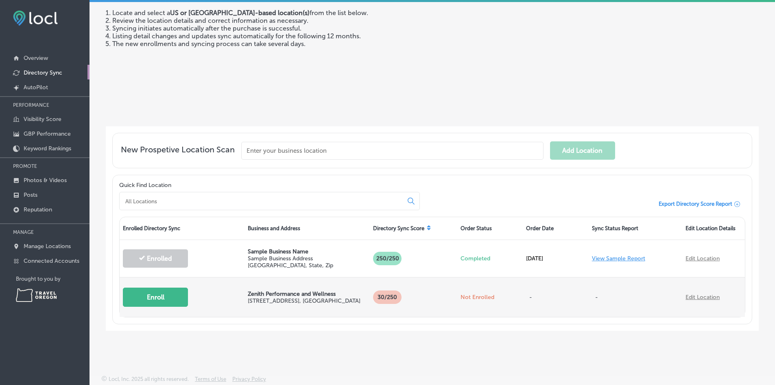
click at [234, 295] on div "Enroll" at bounding box center [182, 296] width 125 height 35
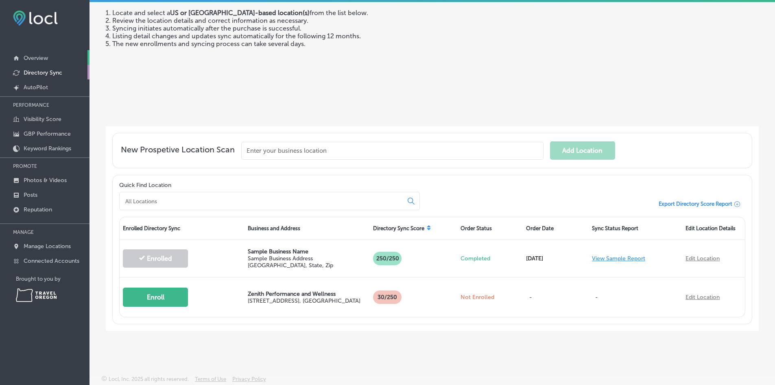
click at [37, 54] on link "Overview" at bounding box center [45, 57] width 90 height 15
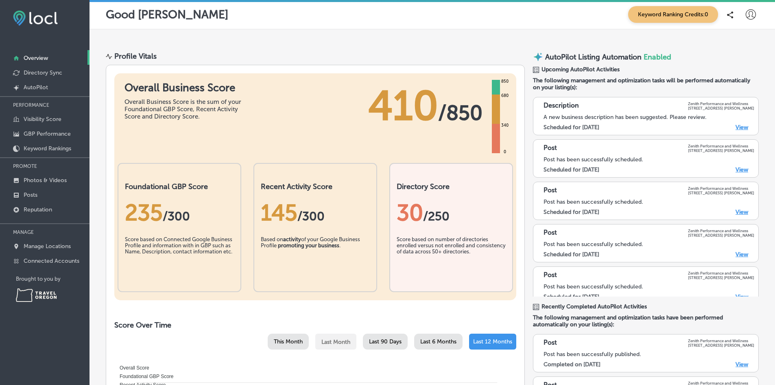
click at [736, 129] on link "View" at bounding box center [742, 127] width 13 height 7
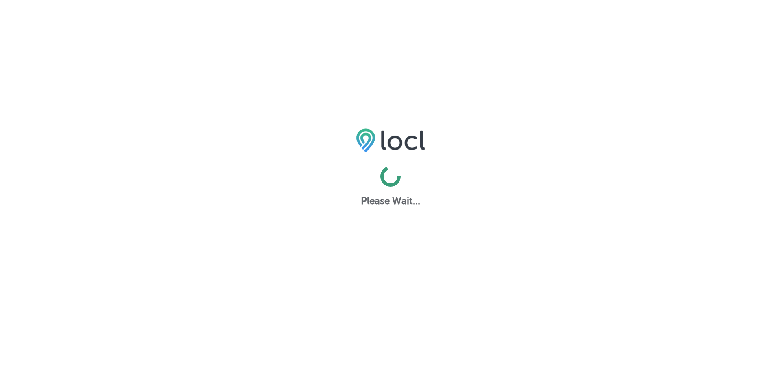
select select "US"
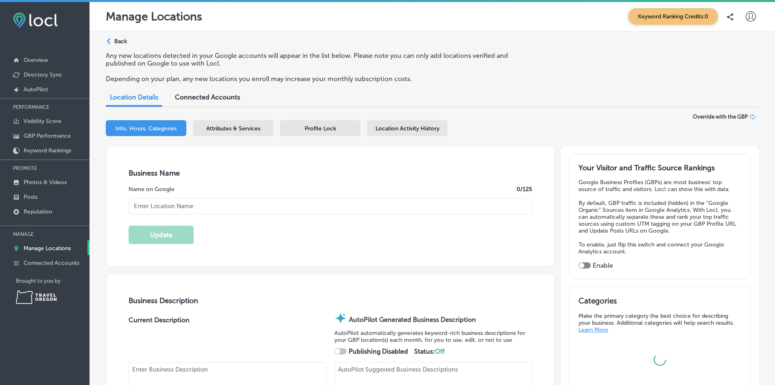
checkbox input "true"
type input "Zenith Performance and Wellness"
type textarea "Zenith Performance and Wellness sets the standard for physical therapy in [GEOG…"
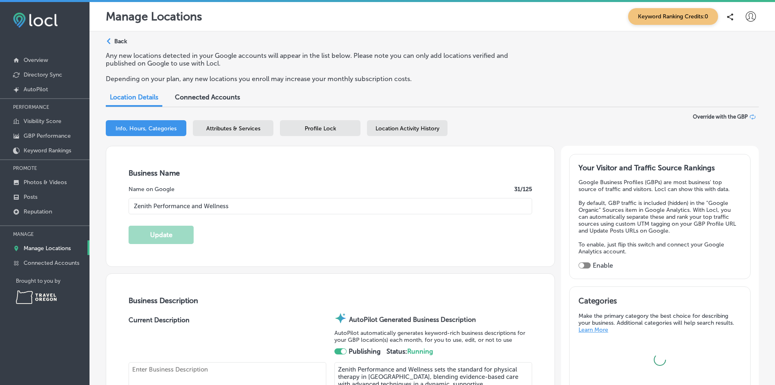
type input "[STREET_ADDRESS]"
type input "[PERSON_NAME]"
type input "97401"
type input "US"
type input "[URL][DOMAIN_NAME]"
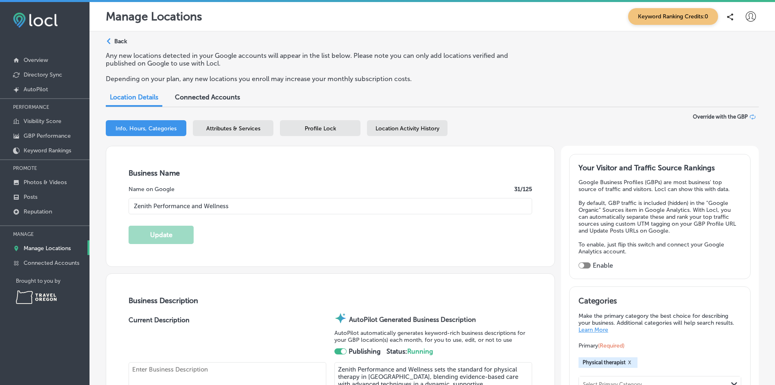
type input "150"
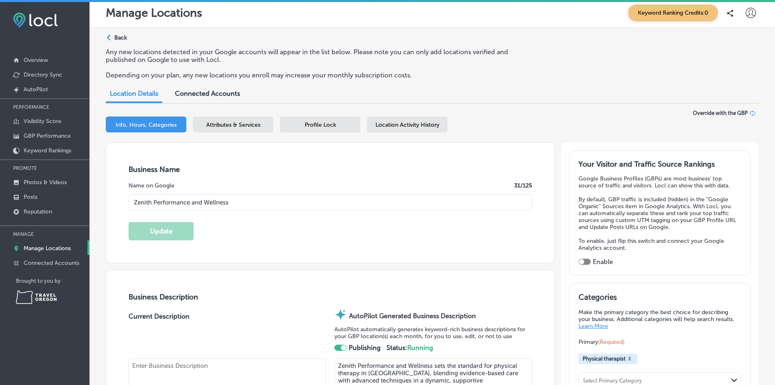
type textarea "Zenith Performance and Wellness helps runners, cyclists, and active individuals…"
type input "[PHONE_NUMBER]"
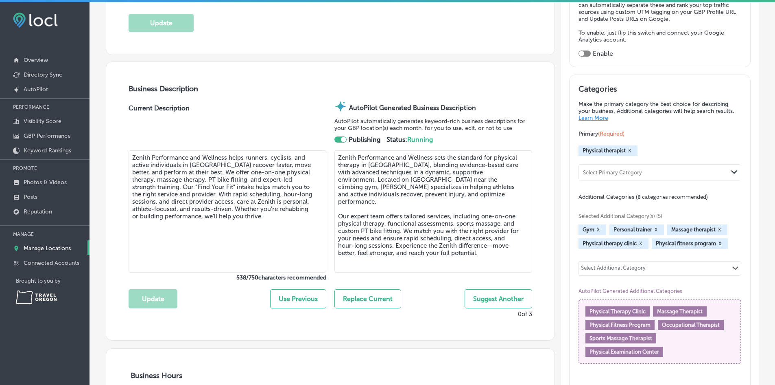
scroll to position [212, 0]
click at [452, 177] on textarea "Zenith Performance and Wellness sets the standard for physical therapy in Eugen…" at bounding box center [434, 211] width 198 height 122
drag, startPoint x: 422, startPoint y: 179, endPoint x: 481, endPoint y: 181, distance: 59.4
click at [481, 181] on textarea "Zenith Performance and Wellness sets the standard for physical therapy in Eugen…" at bounding box center [434, 211] width 198 height 122
click at [536, 247] on div "Business Description Current Description Zenith Performance and Wellness helps …" at bounding box center [330, 200] width 448 height 278
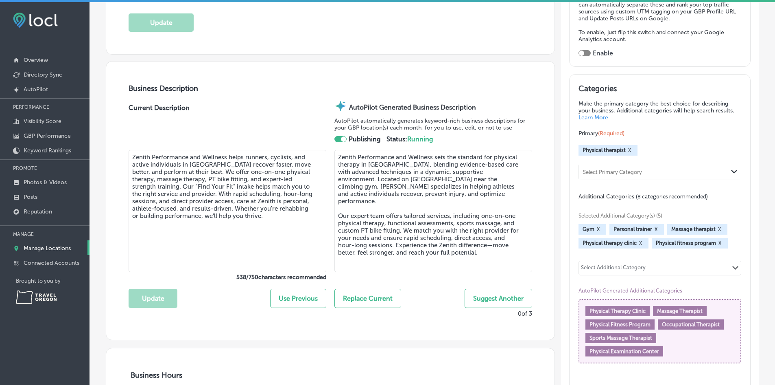
click at [418, 223] on textarea "Zenith Performance and Wellness sets the standard for physical therapy in Eugen…" at bounding box center [434, 211] width 198 height 122
paste textarea "& Wellness helps Eugene move stronger, recover faster, and prevent injury with …"
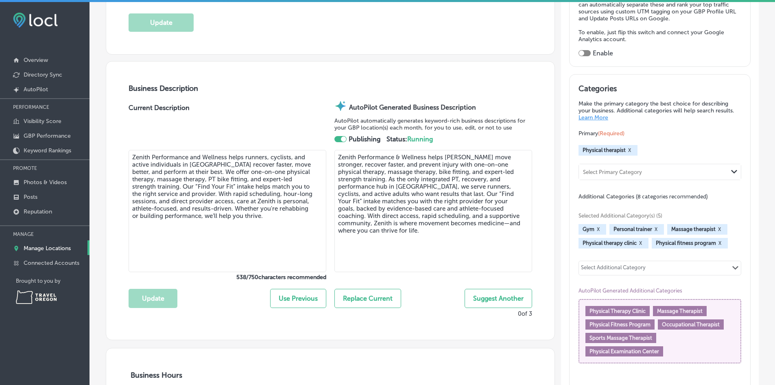
type textarea "Zenith Performance & Wellness helps Eugene move stronger, recover faster, and p…"
click at [620, 308] on span "Physical Therapy Clinic" at bounding box center [618, 311] width 56 height 6
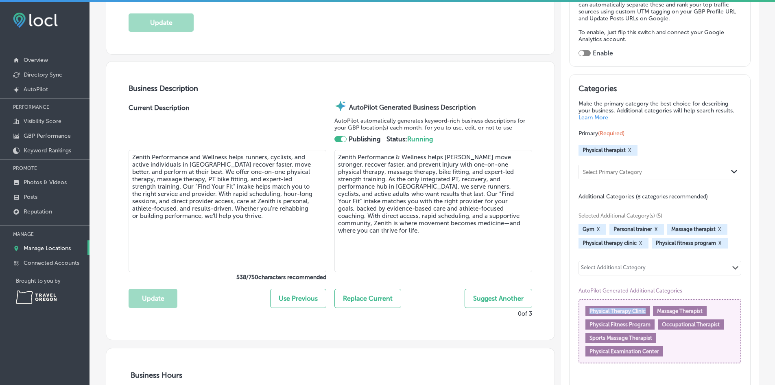
click at [691, 270] on div "Select Additional Category Path Created with Sketch." at bounding box center [660, 268] width 162 height 14
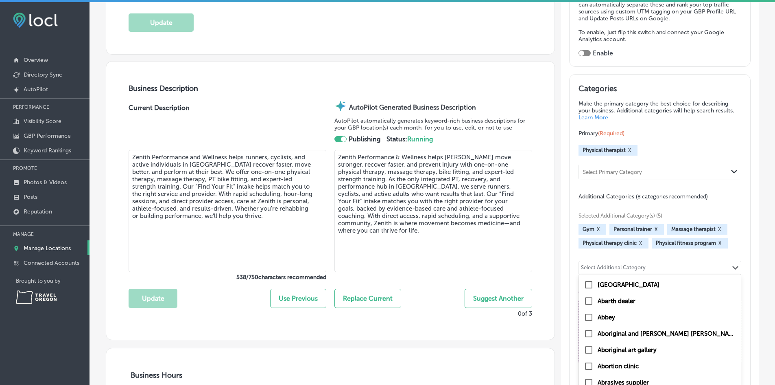
click at [733, 270] on div "Path Created with Sketch." at bounding box center [736, 268] width 7 height 7
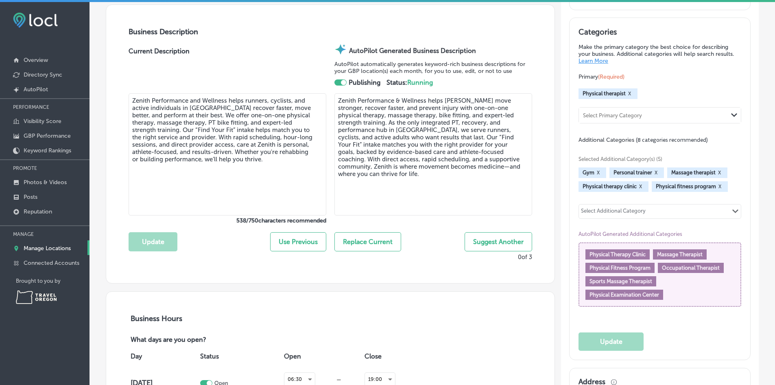
scroll to position [269, 0]
click at [632, 212] on div "Select Additional Category" at bounding box center [613, 211] width 65 height 9
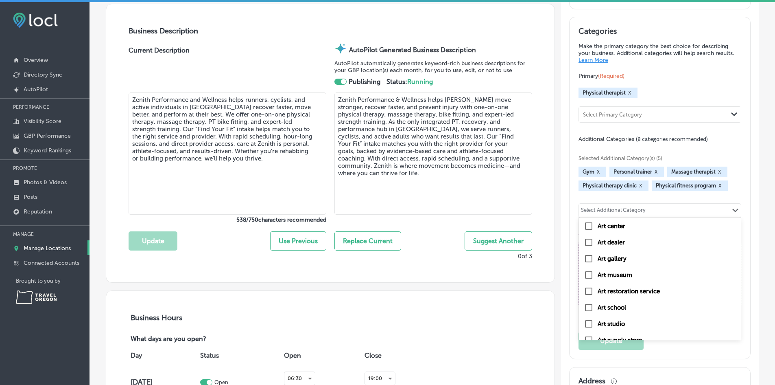
scroll to position [2936, 0]
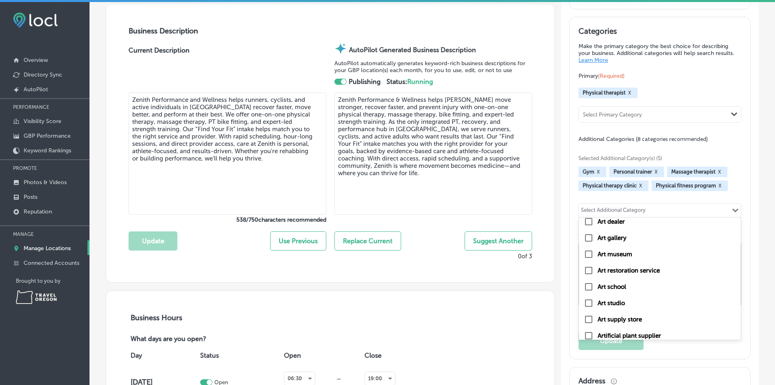
click at [647, 211] on div "Select Additional Category Path Created with Sketch." at bounding box center [660, 210] width 162 height 14
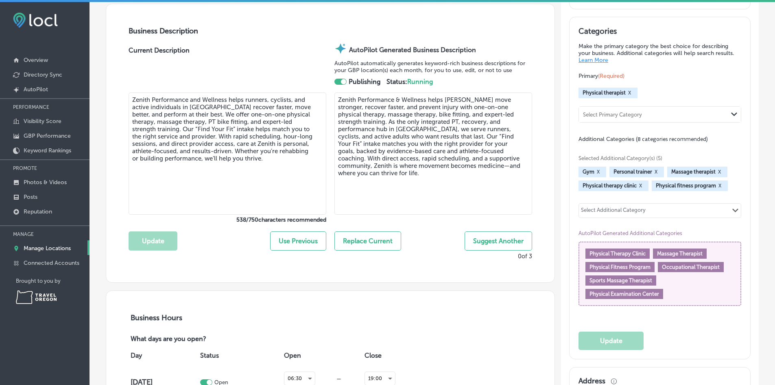
click at [647, 211] on div "Select Additional Category Path Created with Sketch." at bounding box center [660, 210] width 162 height 14
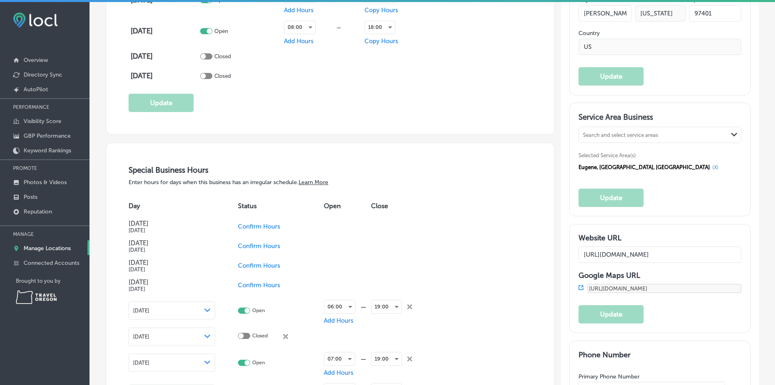
scroll to position [641, 0]
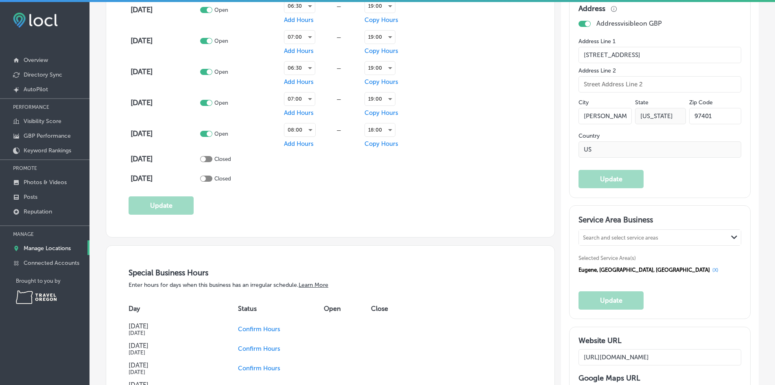
click at [685, 234] on div "Search and select service areas" at bounding box center [653, 237] width 149 height 11
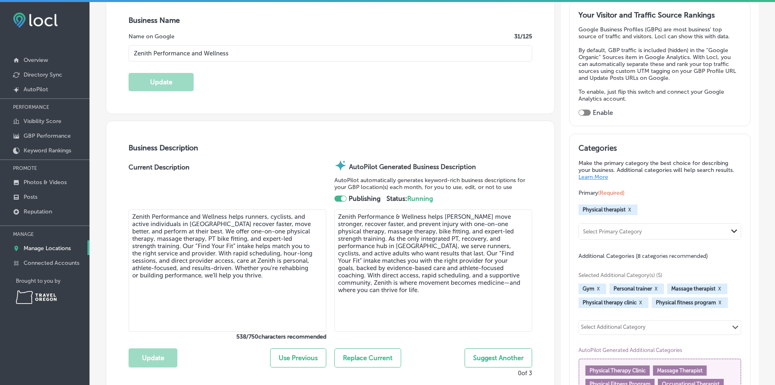
scroll to position [0, 0]
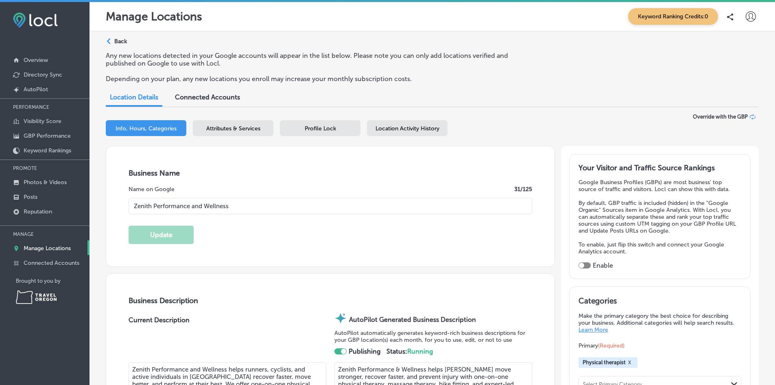
click at [234, 131] on span "Attributes & Services" at bounding box center [233, 128] width 54 height 7
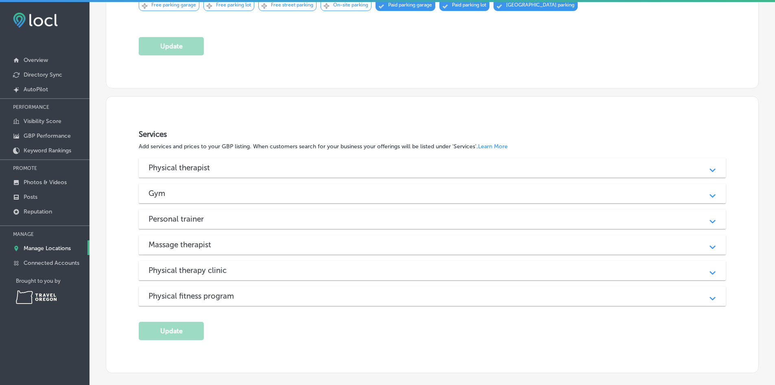
scroll to position [733, 0]
click at [336, 174] on div "Physical therapist Path Created with Sketch. Strength training Path Created wit…" at bounding box center [432, 231] width 587 height 148
click at [328, 167] on div "Physical therapist" at bounding box center [433, 166] width 568 height 9
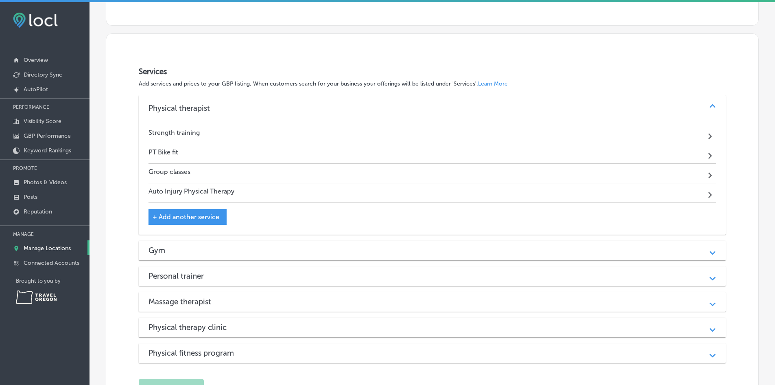
scroll to position [797, 0]
click at [295, 246] on div "Gym" at bounding box center [433, 248] width 568 height 9
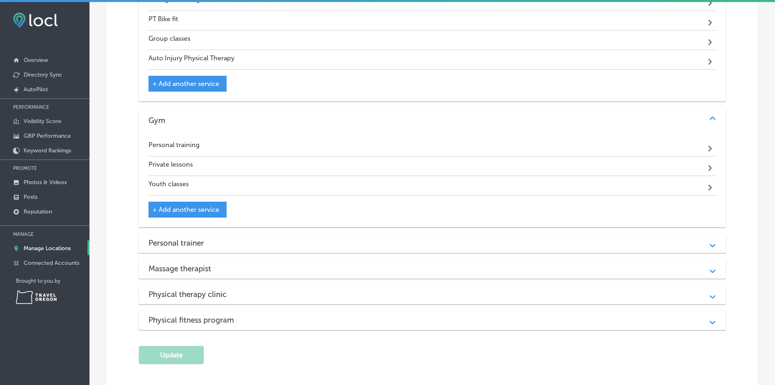
scroll to position [930, 0]
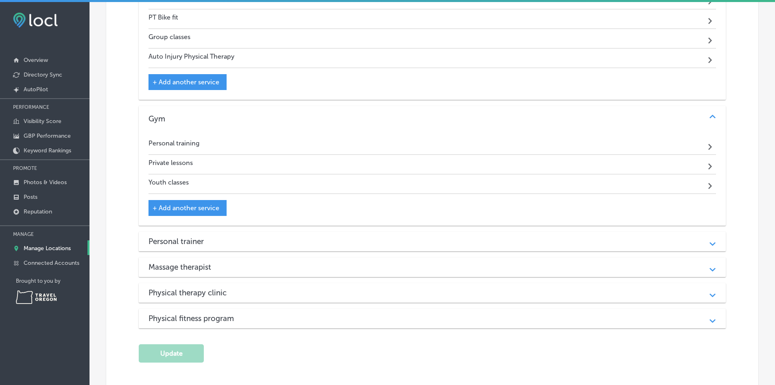
click at [260, 236] on div "Personal trainer" at bounding box center [433, 240] width 568 height 9
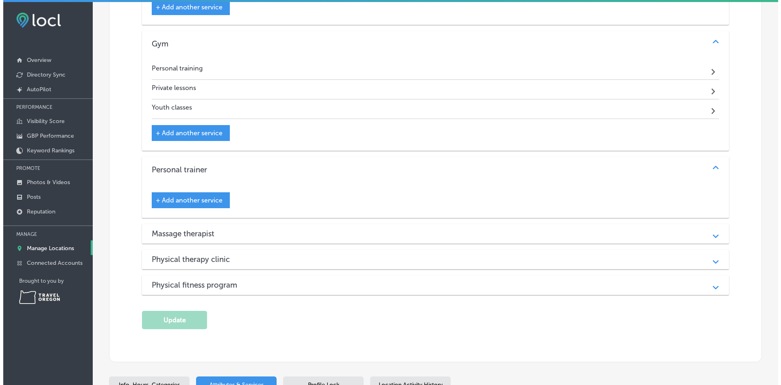
scroll to position [1006, 0]
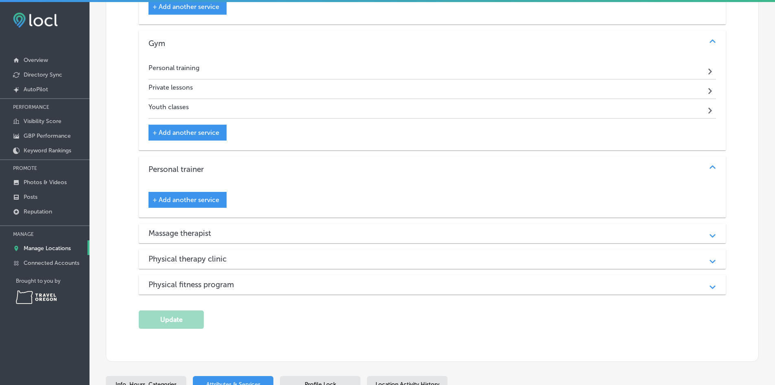
click at [193, 196] on font "+ Add another service" at bounding box center [186, 200] width 67 height 8
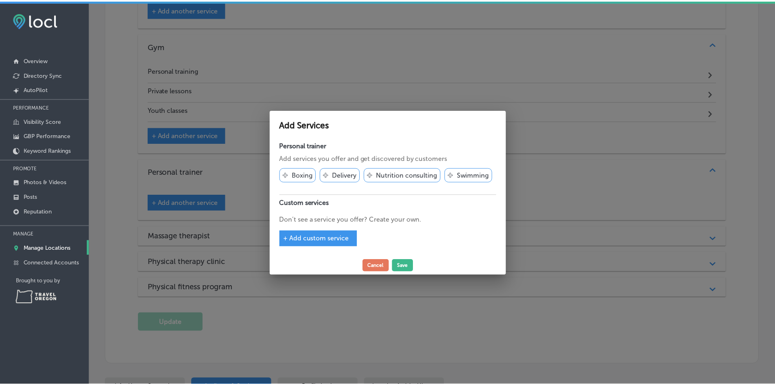
scroll to position [1009, 0]
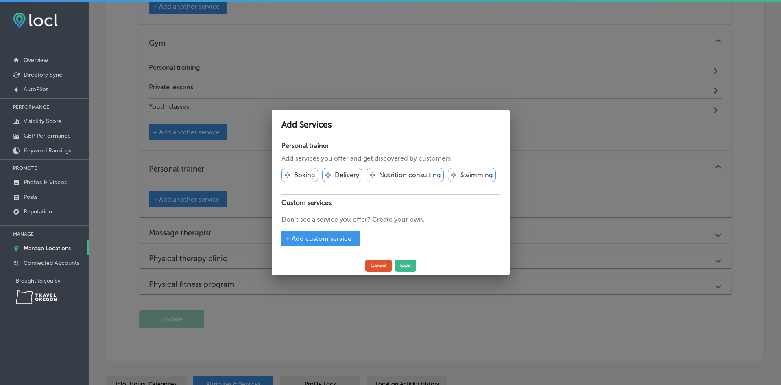
click at [377, 267] on button "Cancel" at bounding box center [378, 265] width 26 height 12
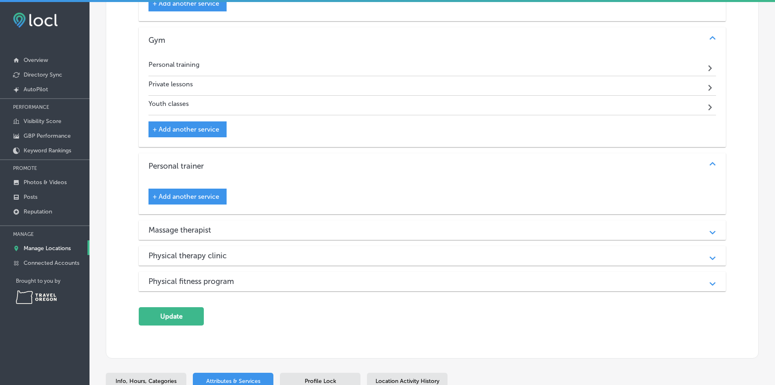
scroll to position [1006, 0]
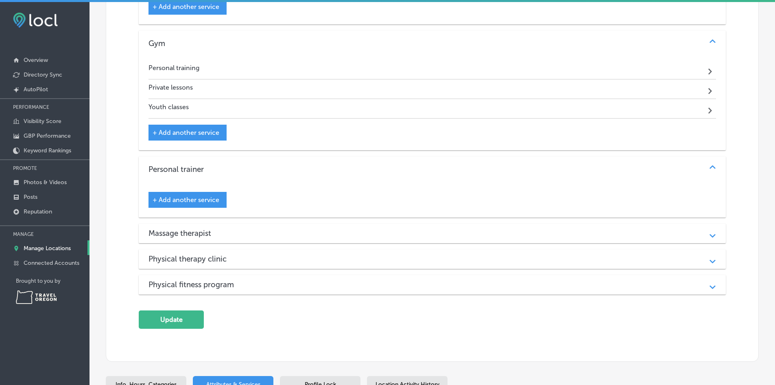
click at [339, 230] on div "Massage therapist" at bounding box center [433, 232] width 568 height 9
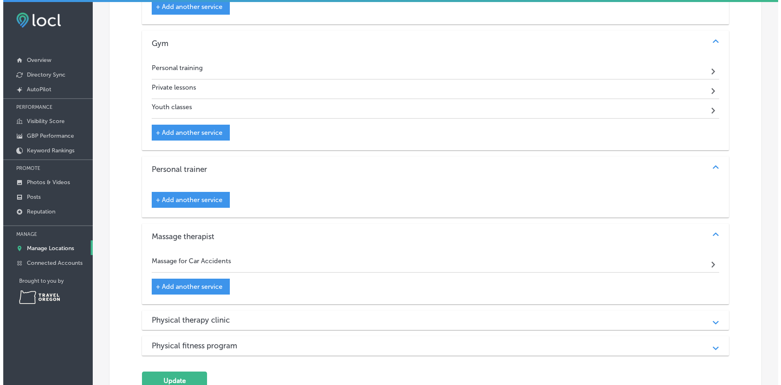
scroll to position [1064, 0]
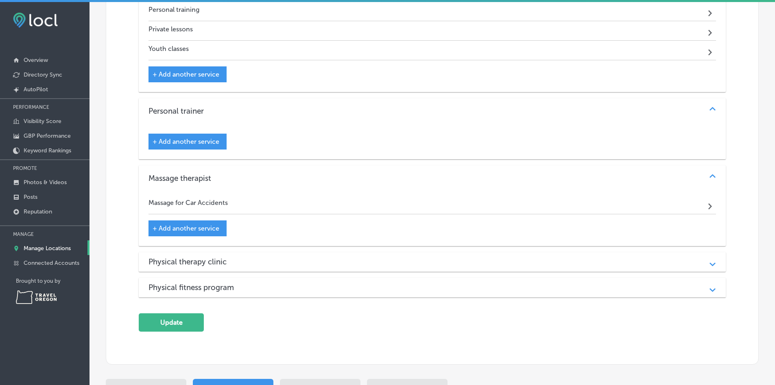
click at [192, 226] on font "+ Add another service" at bounding box center [186, 228] width 67 height 8
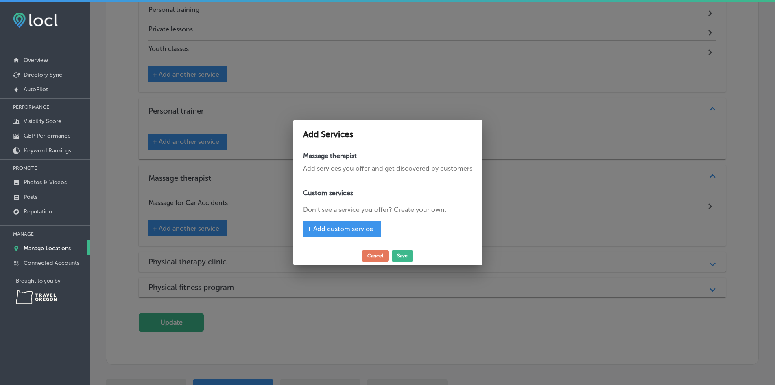
scroll to position [1067, 0]
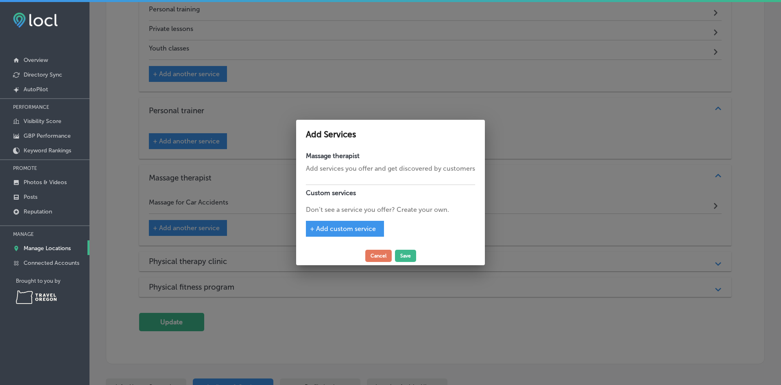
click at [322, 171] on p "Add services you offer and get discovered by customers" at bounding box center [390, 169] width 169 height 10
click at [376, 250] on button "Cancel" at bounding box center [378, 255] width 26 height 12
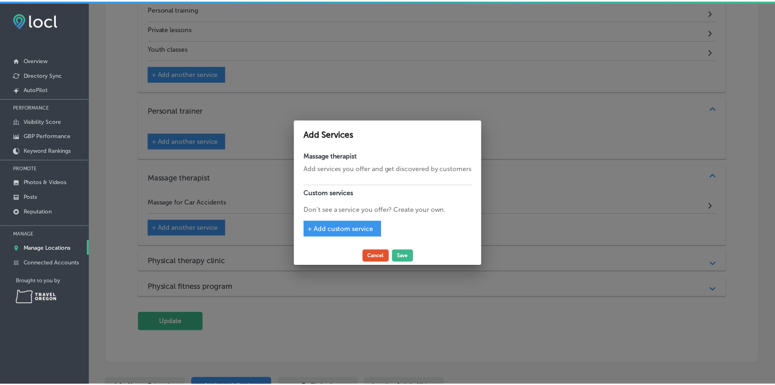
scroll to position [1064, 0]
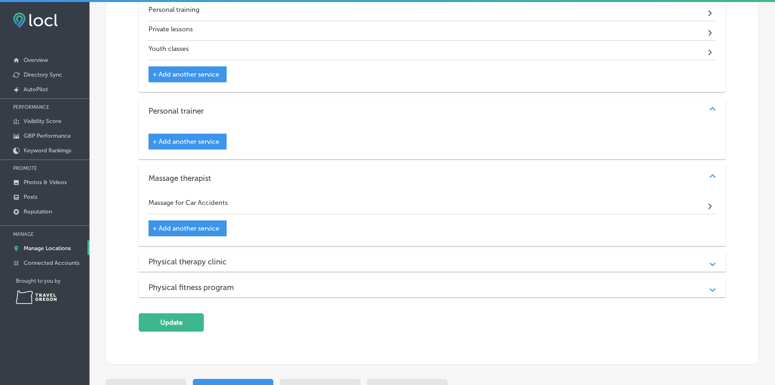
click at [225, 260] on font "Physical therapy clinic" at bounding box center [188, 261] width 78 height 9
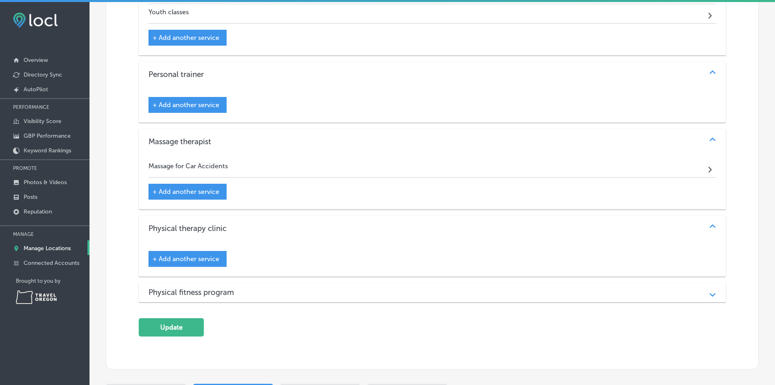
click at [201, 255] on font "+ Add another service" at bounding box center [186, 259] width 67 height 8
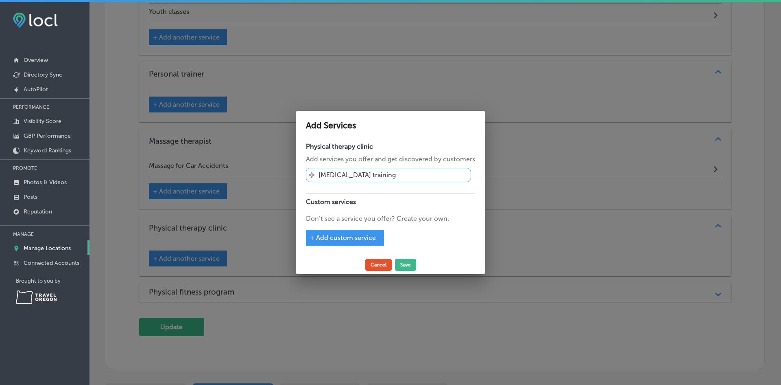
click at [373, 269] on button "Cancel" at bounding box center [378, 264] width 26 height 12
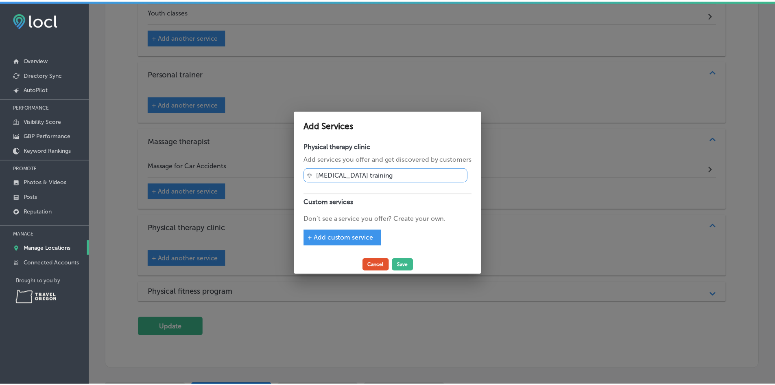
scroll to position [1100, 0]
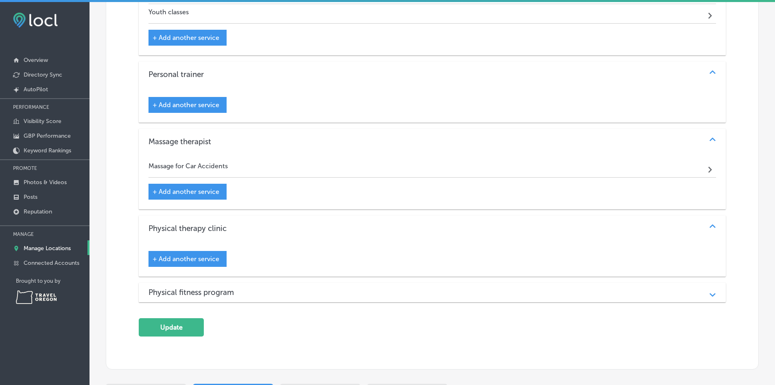
click at [266, 292] on div "Physical fitness program" at bounding box center [433, 291] width 568 height 9
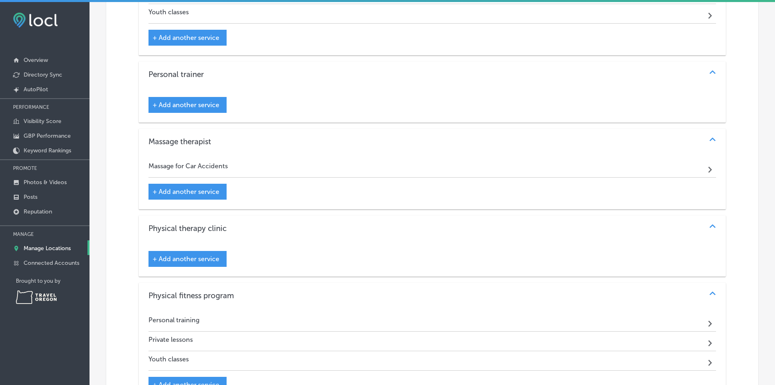
click at [265, 277] on div "Physical therapist Path Created with Sketch. Strength training Path Created wit…" at bounding box center [432, 96] width 587 height 612
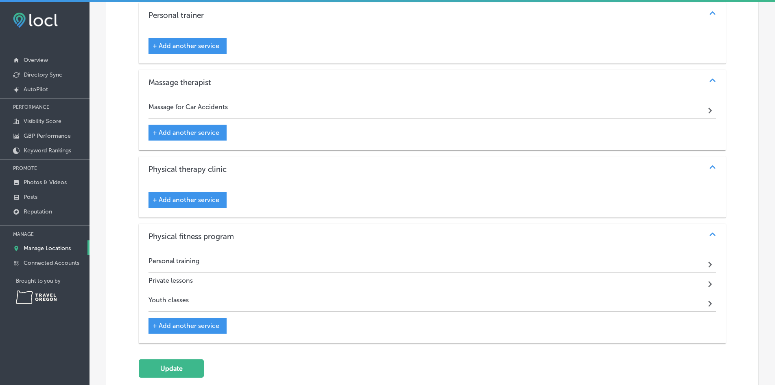
click at [208, 322] on font "+ Add another service" at bounding box center [186, 326] width 67 height 8
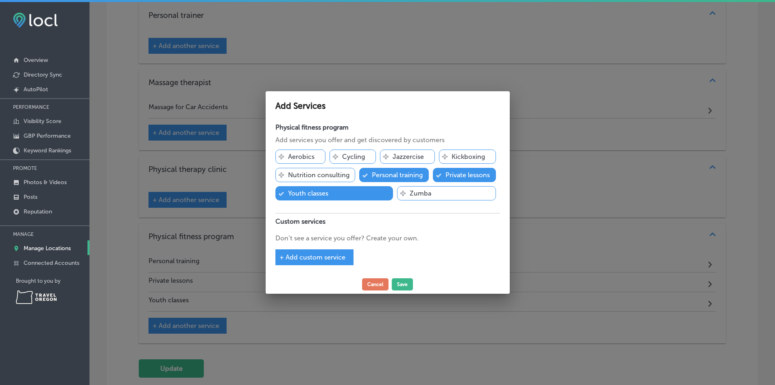
scroll to position [1162, 0]
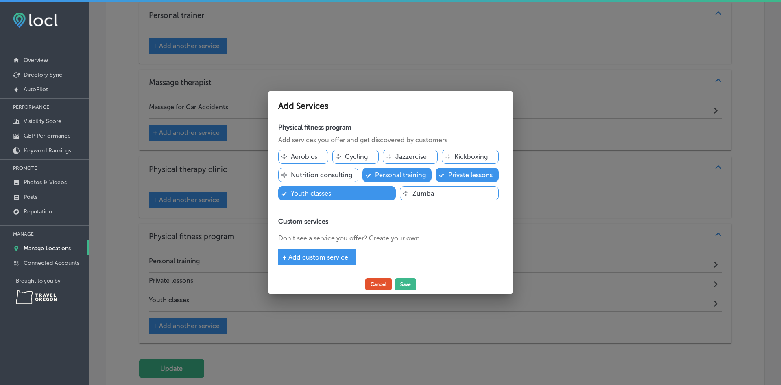
click at [374, 286] on button "Cancel" at bounding box center [378, 284] width 26 height 12
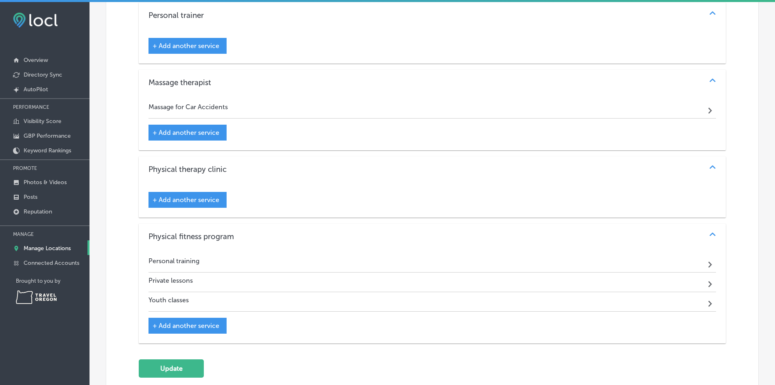
scroll to position [1275, 0]
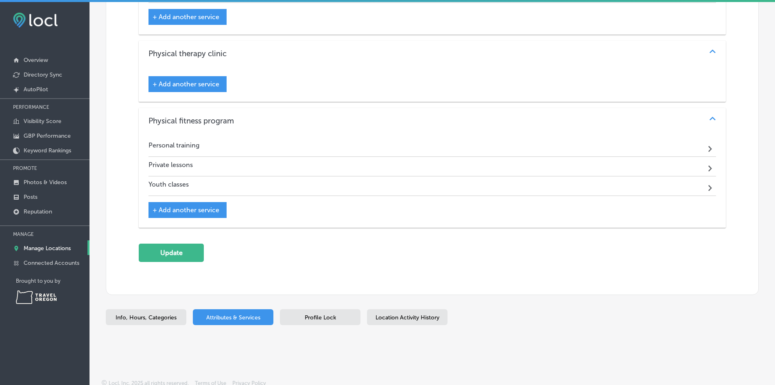
click at [411, 315] on span "Location Activity History" at bounding box center [408, 317] width 64 height 7
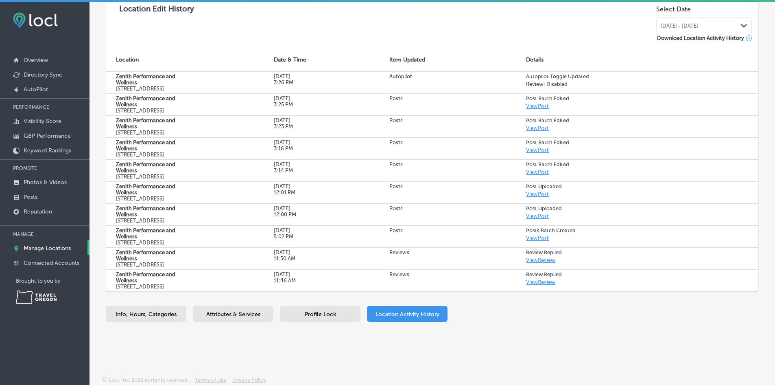
scroll to position [212, 0]
click at [37, 210] on p "Reputation" at bounding box center [38, 211] width 28 height 7
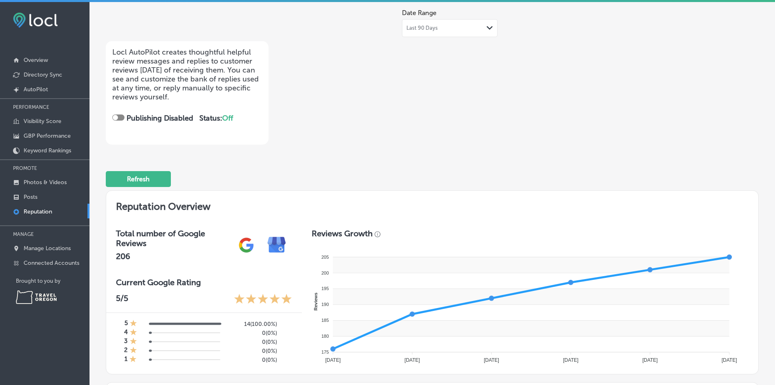
scroll to position [57, 0]
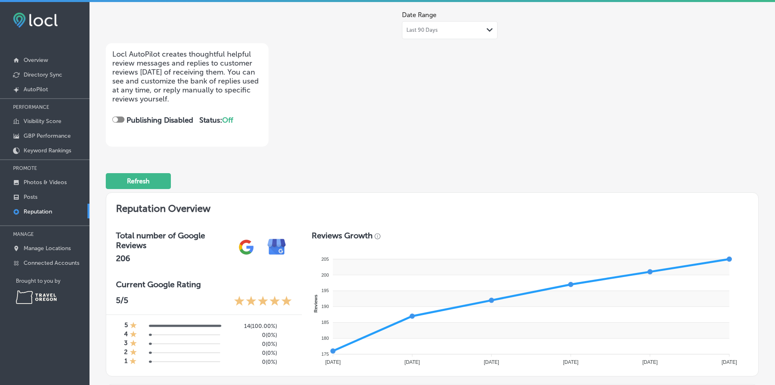
click at [418, 35] on div "Last 90 Days Path Created with Sketch." at bounding box center [450, 30] width 96 height 18
click at [597, 78] on div "Date Range Last 90 Days Path Created with Sketch. Locl AutoPilot creates though…" at bounding box center [432, 77] width 653 height 140
click at [50, 120] on font "Visibility Score" at bounding box center [43, 121] width 38 height 7
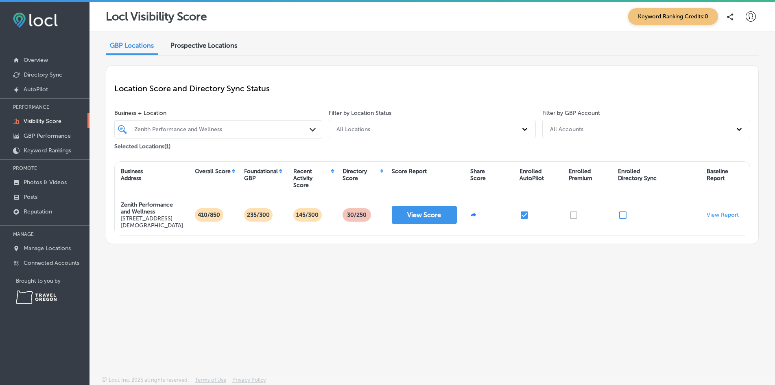
click at [199, 50] on div "Prospective Locations" at bounding box center [203, 45] width 79 height 17
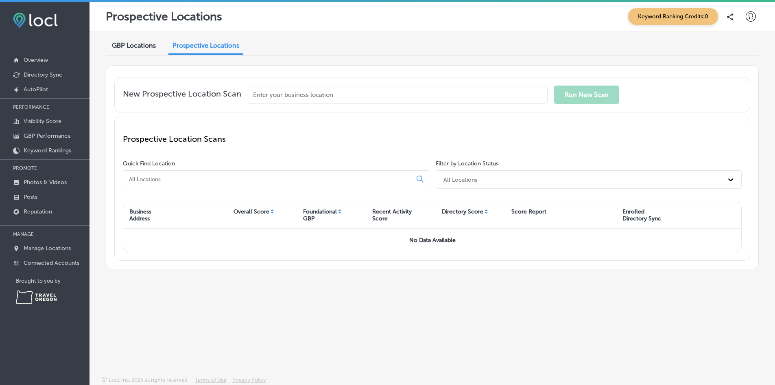
click at [135, 44] on font "GBP Locations" at bounding box center [134, 46] width 44 height 8
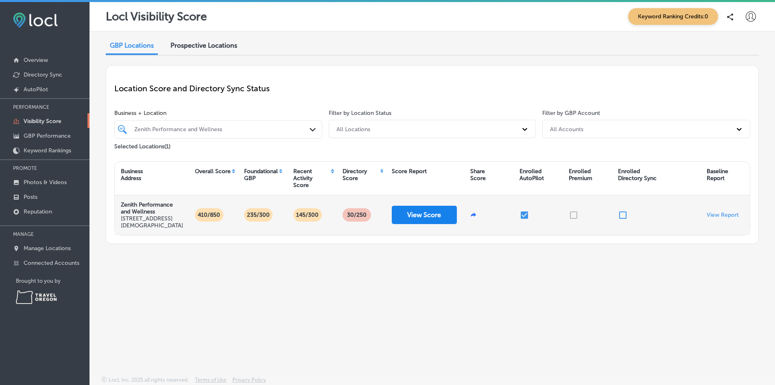
click at [427, 215] on font "View Score" at bounding box center [424, 215] width 34 height 8
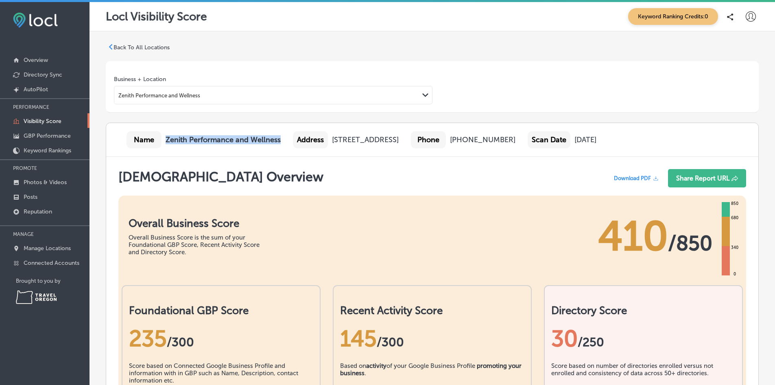
drag, startPoint x: 281, startPoint y: 140, endPoint x: 166, endPoint y: 138, distance: 114.8
click at [166, 138] on div "Name Zenith Performance and Wellness Address 160 South Park St., Eugene, OR, 97…" at bounding box center [432, 140] width 652 height 34
copy font "Zenith Performance and Wellness"
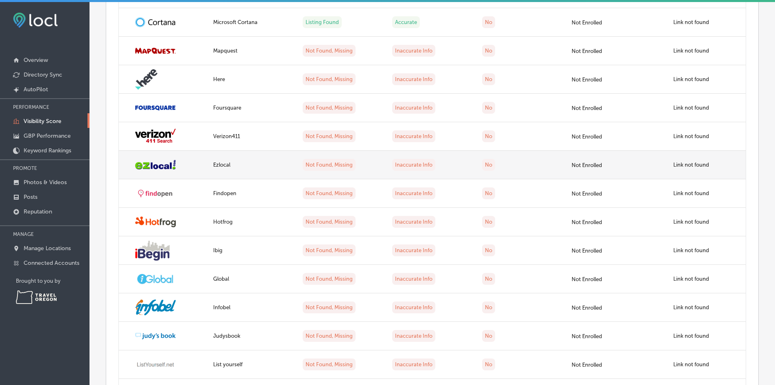
scroll to position [1016, 0]
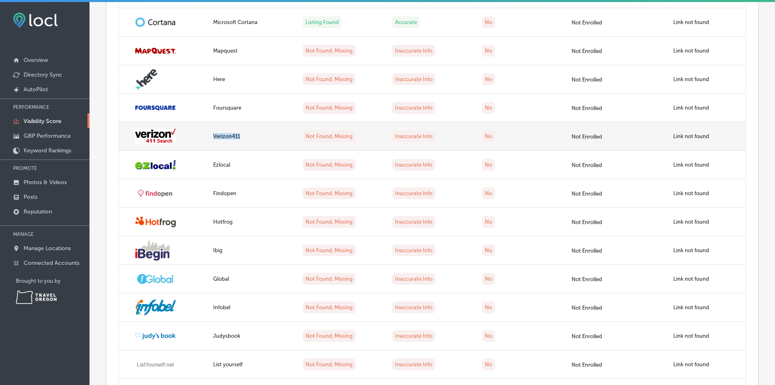
drag, startPoint x: 242, startPoint y: 136, endPoint x: 212, endPoint y: 136, distance: 29.7
click at [213, 136] on div "Verizon411" at bounding box center [253, 136] width 80 height 6
copy div "Verizon411"
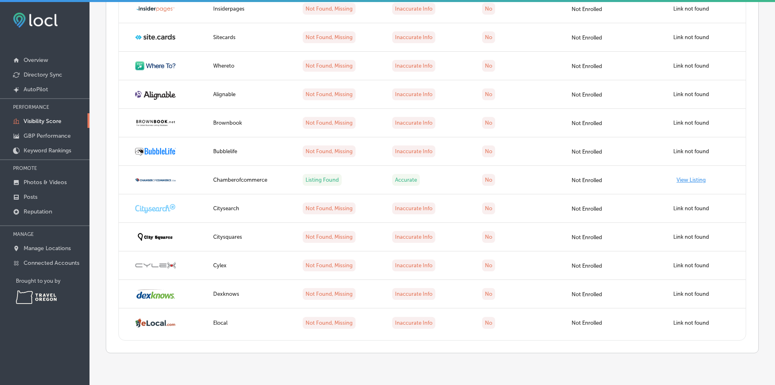
scroll to position [1769, 0]
